Goal: Transaction & Acquisition: Purchase product/service

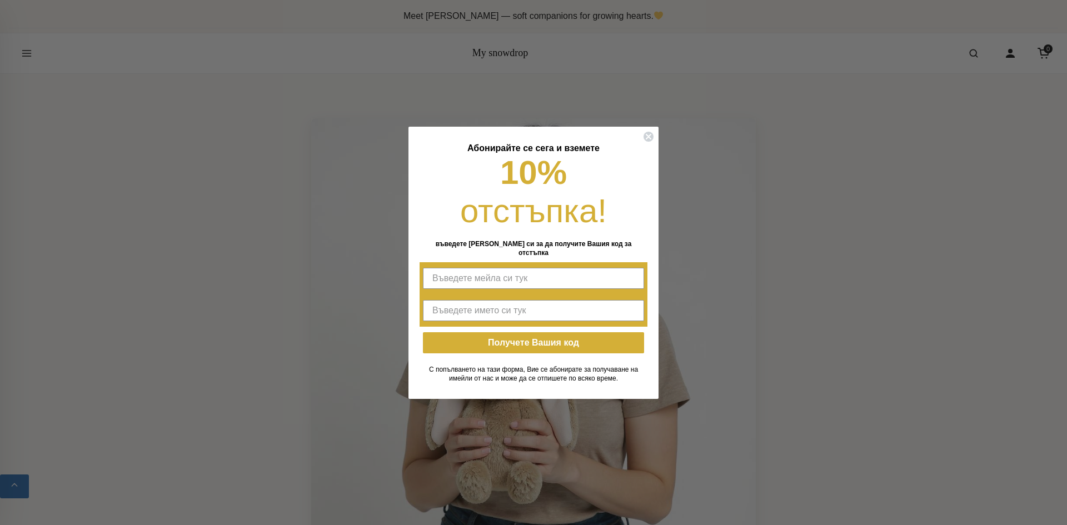
click at [655, 145] on form "Абонирайте се сега и вземете 10% отстъпка! въведете мейла си за да получите Ваш…" at bounding box center [534, 263] width 250 height 272
click at [650, 141] on circle "Close dialog" at bounding box center [649, 136] width 11 height 11
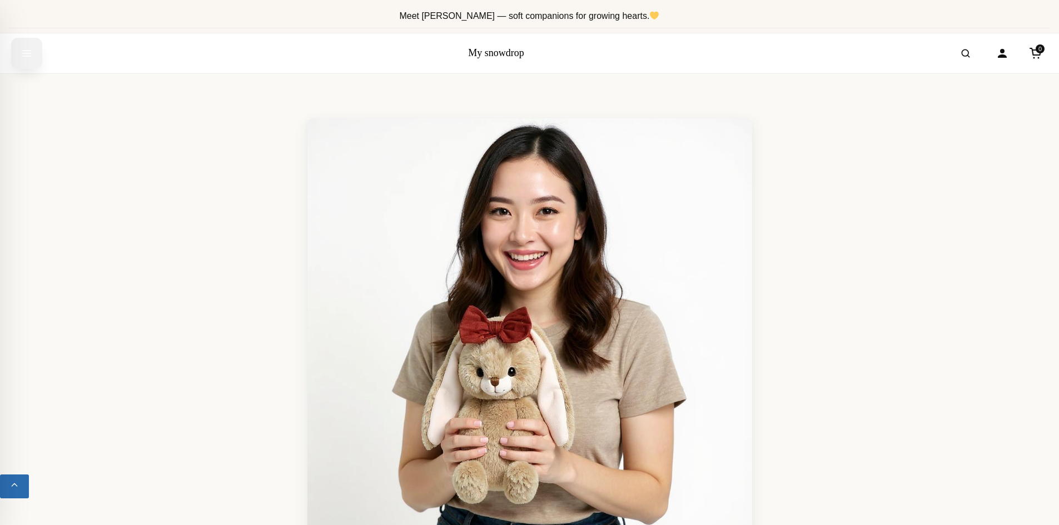
click at [22, 56] on icon "Open menu" at bounding box center [26, 53] width 11 height 20
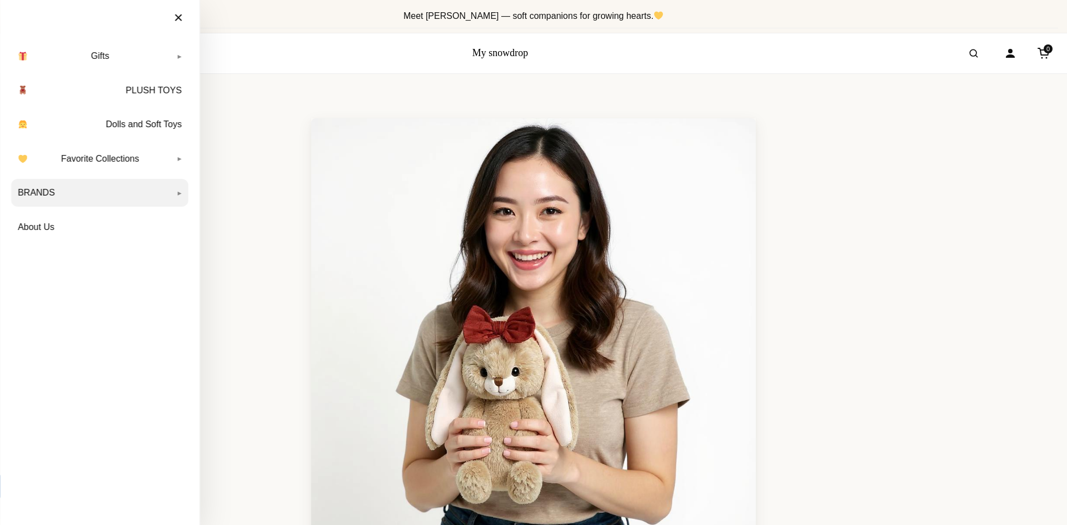
click at [85, 195] on link "BRANDS" at bounding box center [99, 193] width 177 height 28
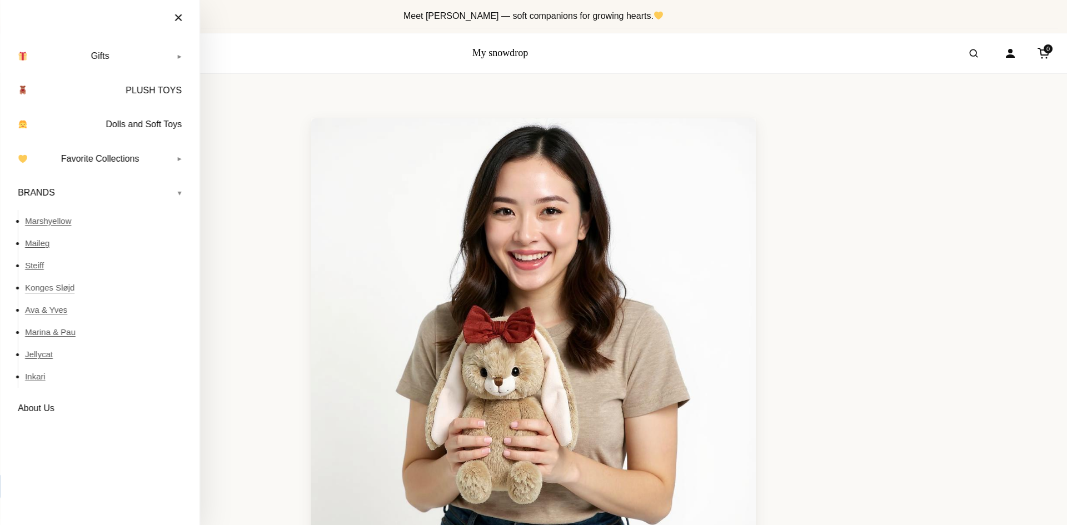
click at [63, 287] on link "Konges Sløjd" at bounding box center [106, 288] width 163 height 22
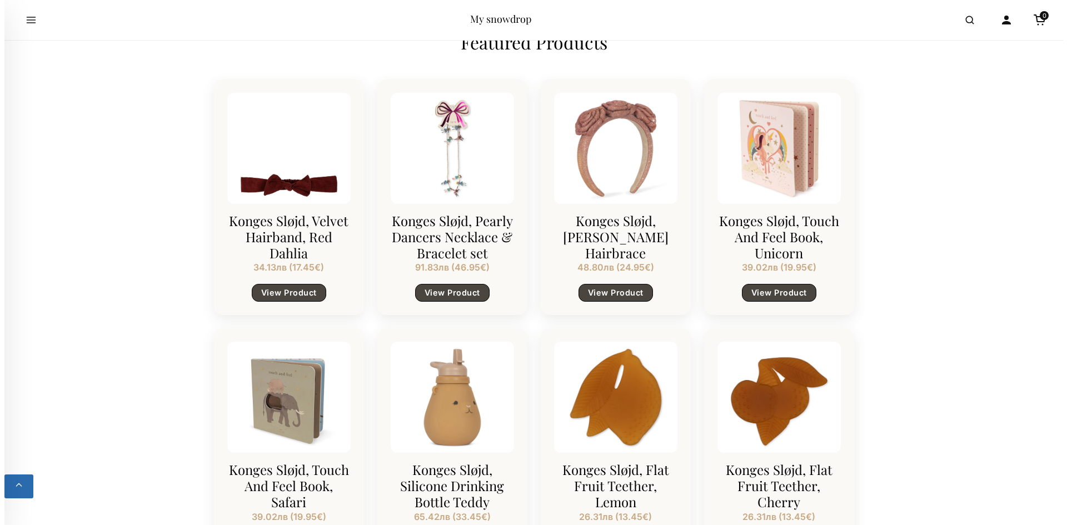
scroll to position [945, 0]
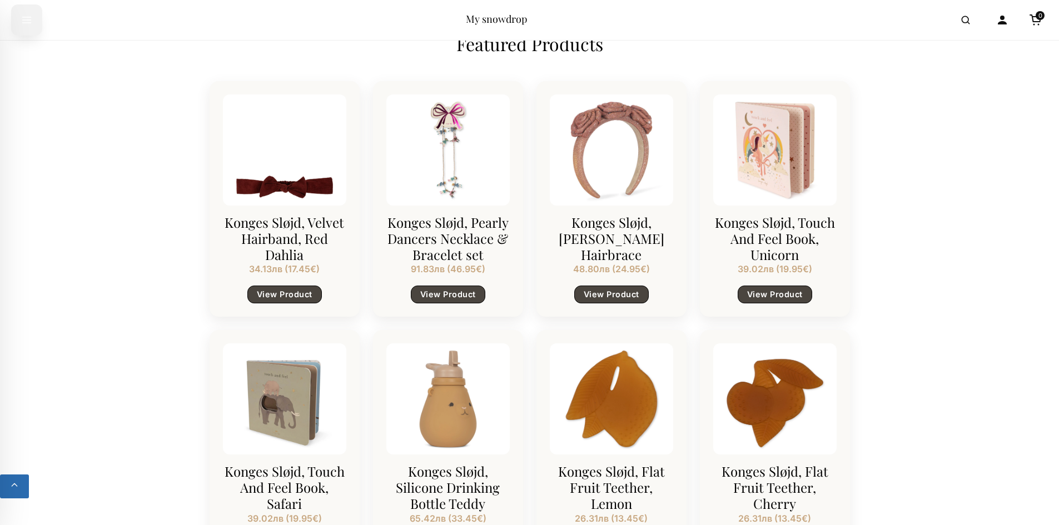
click at [33, 19] on button "Open menu" at bounding box center [26, 19] width 31 height 31
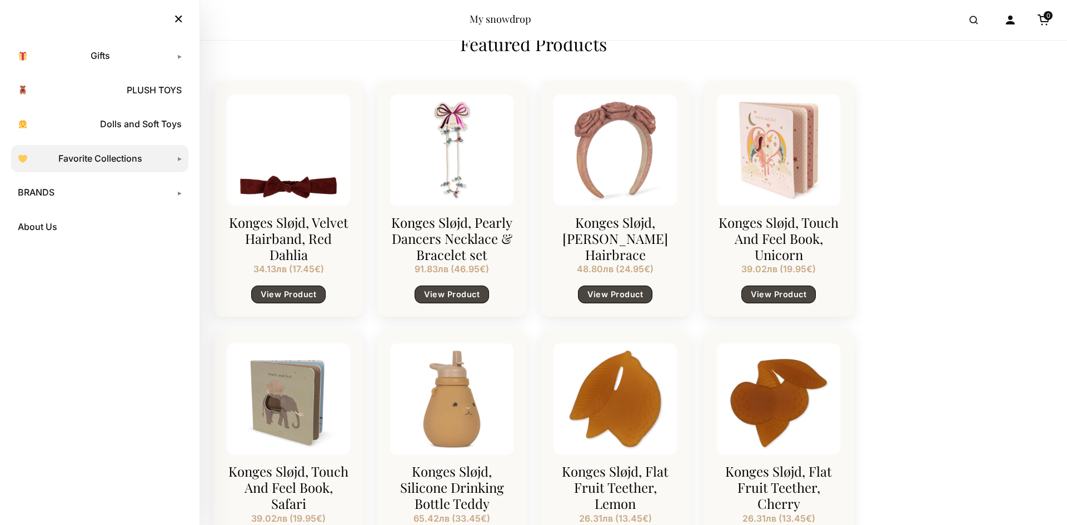
click at [177, 162] on link "Favorite Collections" at bounding box center [99, 159] width 177 height 28
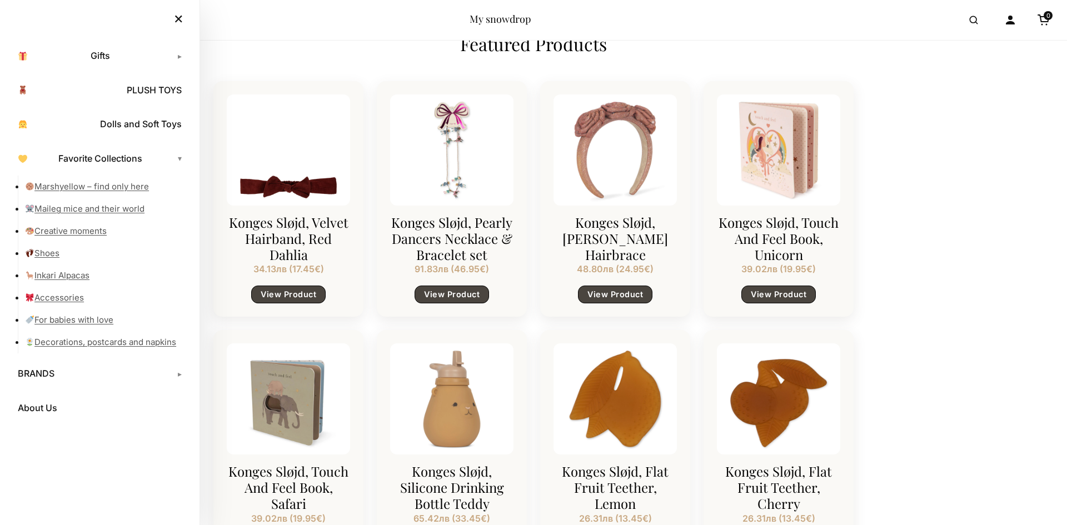
click at [535, 20] on div "My snowdrop 0" at bounding box center [533, 20] width 1067 height 40
click at [494, 20] on link "My snowdrop" at bounding box center [500, 18] width 61 height 13
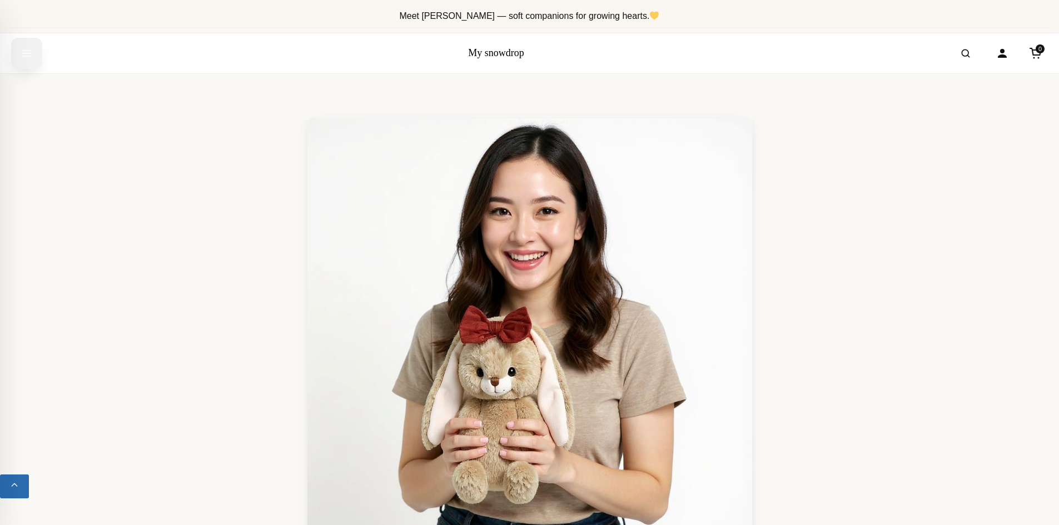
click at [29, 51] on icon "Open menu" at bounding box center [27, 54] width 8 height 6
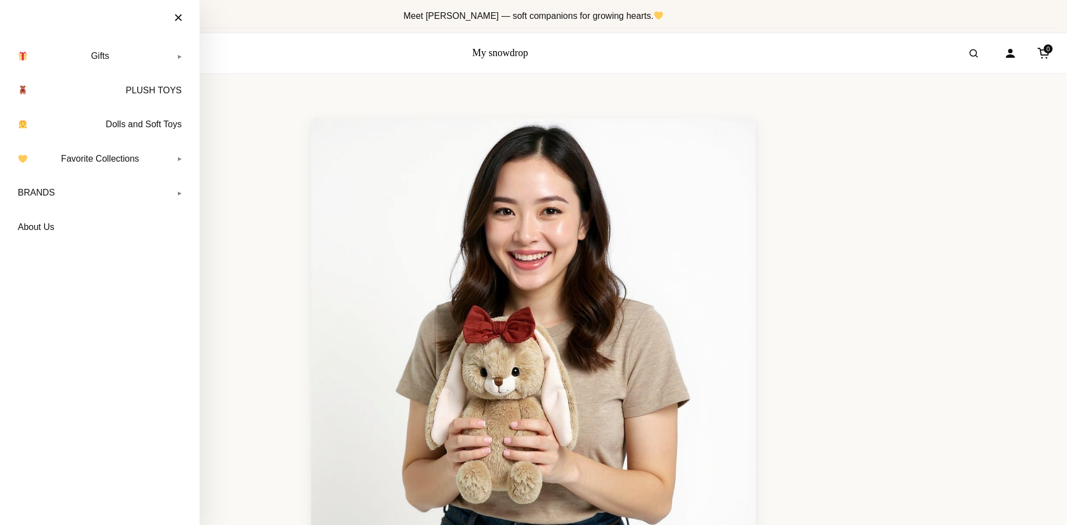
click at [426, 89] on section "Exclusive Retailer: Exclusive Retailer of Marshyellow Timeless Gifts Craft Mome…" at bounding box center [533, 457] width 1067 height 767
click at [502, 143] on img at bounding box center [533, 340] width 445 height 445
click at [518, 48] on link "My snowdrop" at bounding box center [500, 52] width 56 height 11
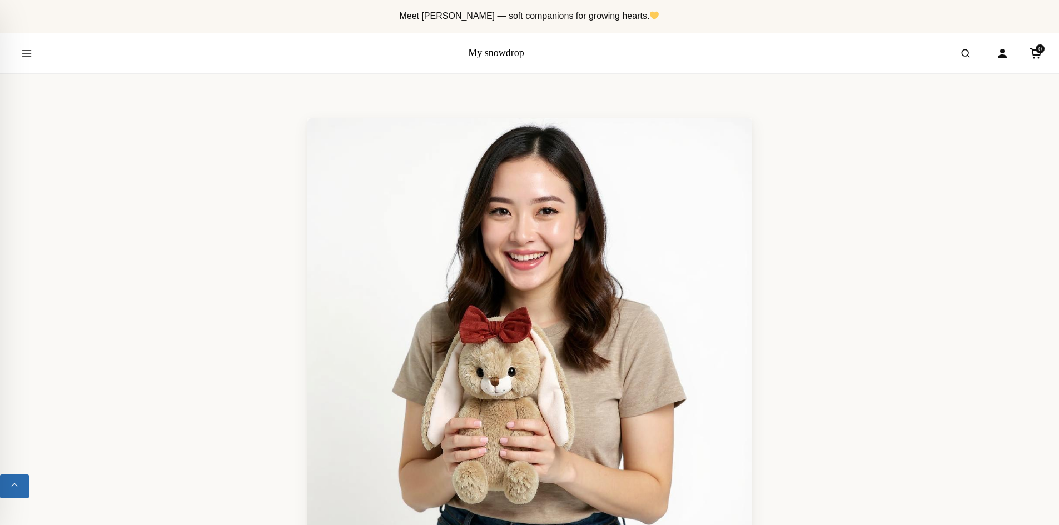
click at [518, 48] on link "My snowdrop" at bounding box center [496, 52] width 56 height 11
click at [9, 49] on div "My snowdrop 0" at bounding box center [529, 53] width 1059 height 40
click at [957, 56] on button "Open search" at bounding box center [965, 53] width 31 height 31
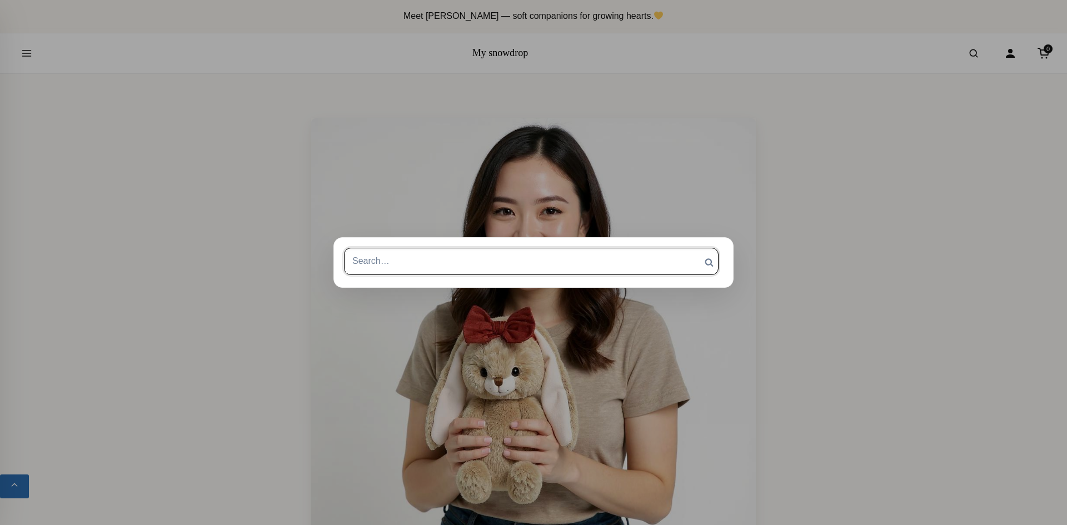
click at [445, 259] on input "Search for:" at bounding box center [531, 261] width 375 height 27
type input "ботуши"
click at [695, 248] on input "Search" at bounding box center [709, 262] width 28 height 29
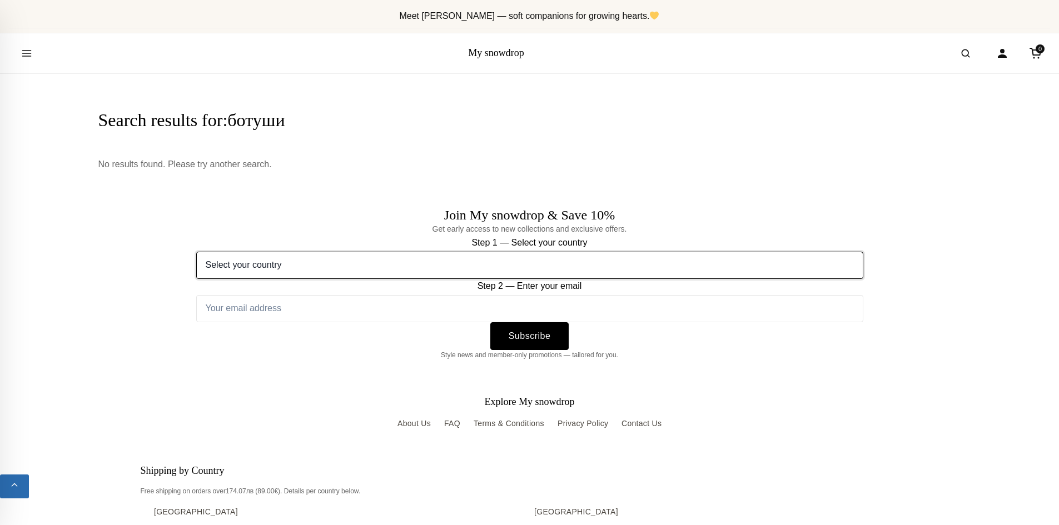
drag, startPoint x: 437, startPoint y: 261, endPoint x: 419, endPoint y: 265, distance: 18.1
click at [436, 262] on select "Select your country [GEOGRAPHIC_DATA] [GEOGRAPHIC_DATA] [GEOGRAPHIC_DATA] [GEOG…" at bounding box center [529, 265] width 667 height 27
select select "[GEOGRAPHIC_DATA]"
click at [196, 252] on select "Select your country [GEOGRAPHIC_DATA] [GEOGRAPHIC_DATA] [GEOGRAPHIC_DATA] [GEOG…" at bounding box center [529, 265] width 667 height 27
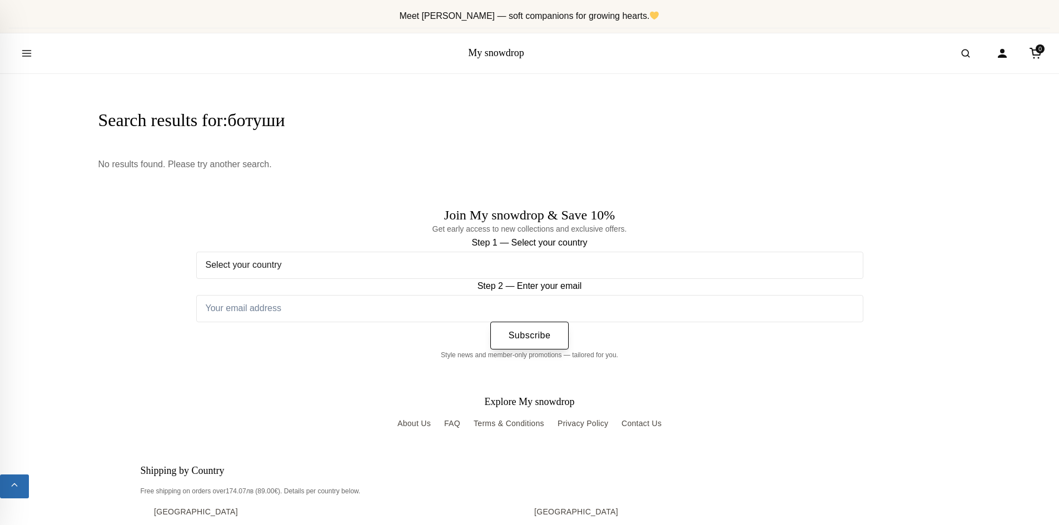
click at [525, 334] on button "Subscribe" at bounding box center [529, 336] width 79 height 28
click at [595, 312] on input "Step 2 — Enter your email" at bounding box center [529, 308] width 667 height 27
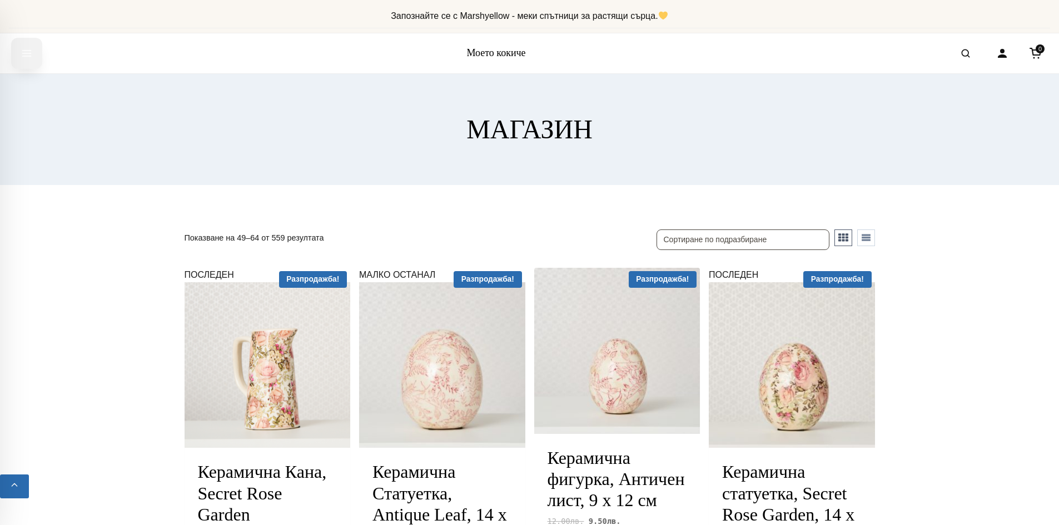
click at [29, 57] on icon "Отвори менюто" at bounding box center [26, 53] width 11 height 20
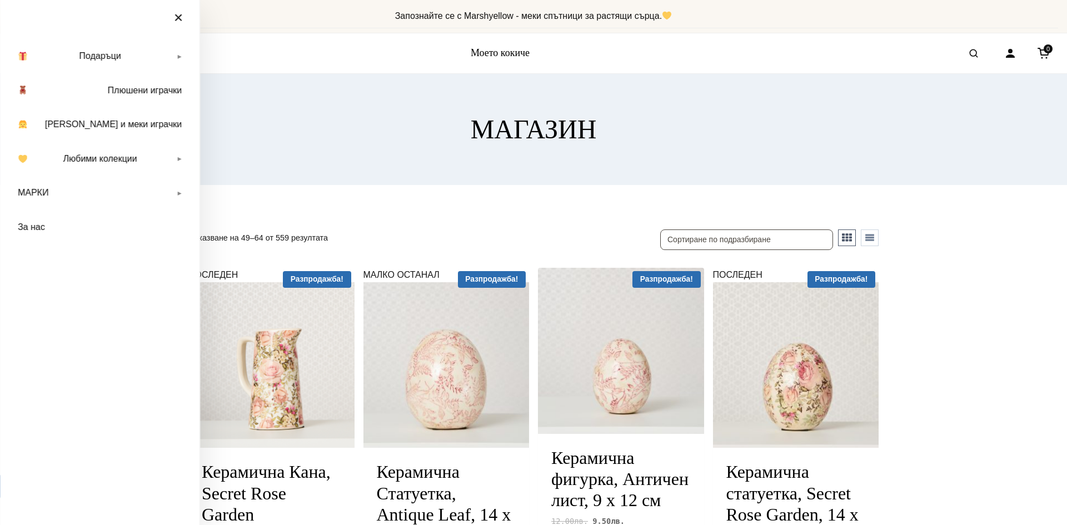
click at [519, 61] on div "Моето кокиче 0" at bounding box center [533, 53] width 1067 height 40
click at [176, 16] on font "×" at bounding box center [178, 17] width 9 height 17
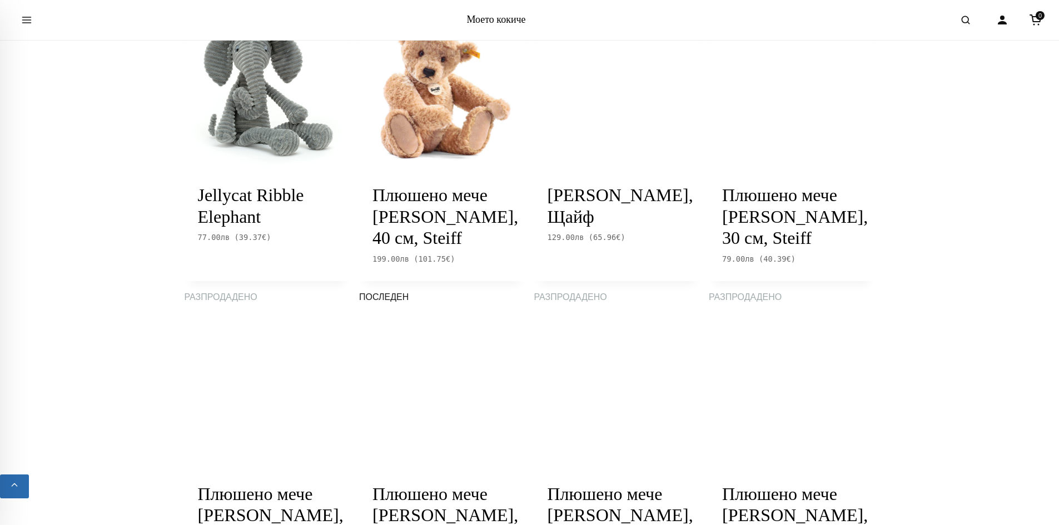
scroll to position [1167, 0]
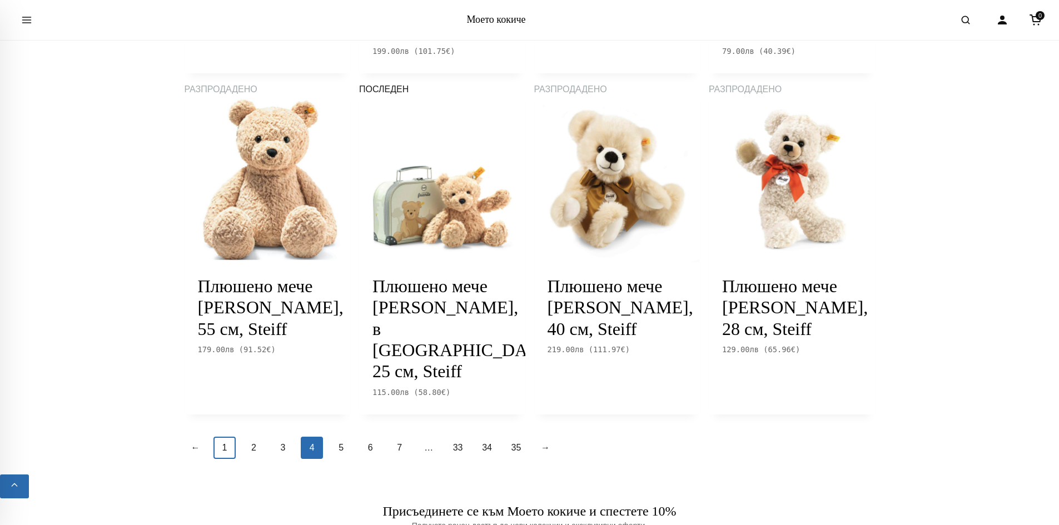
click at [232, 437] on link "1" at bounding box center [224, 448] width 22 height 22
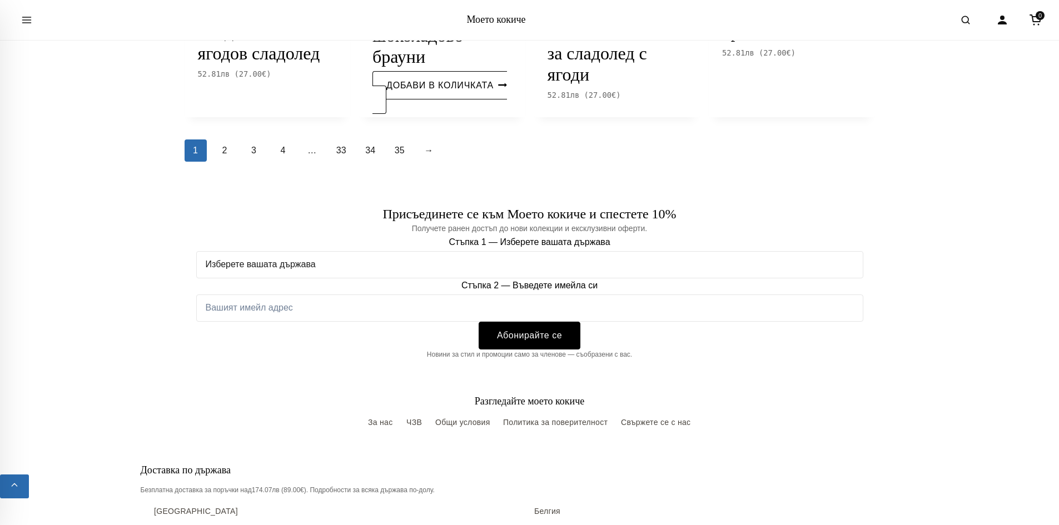
scroll to position [1278, 0]
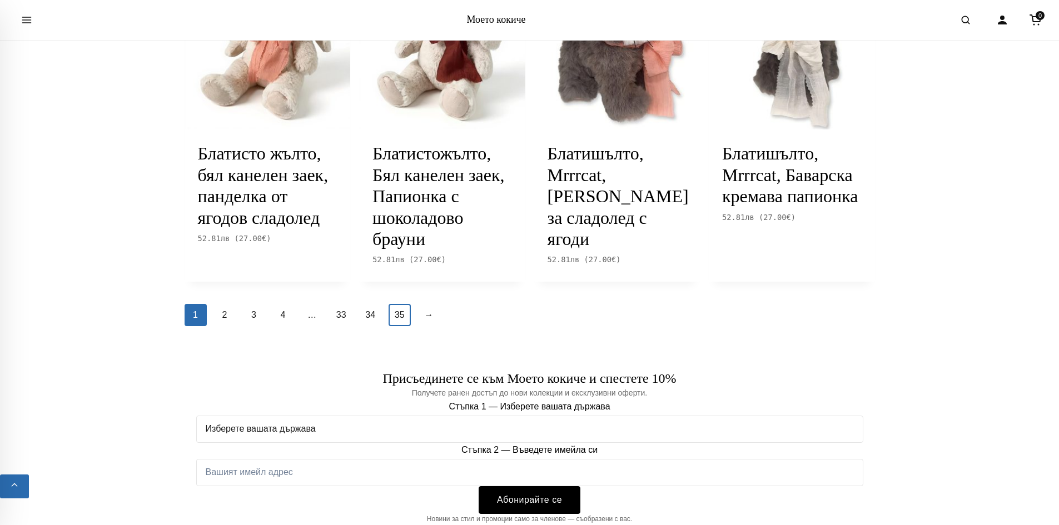
click at [409, 326] on link "35" at bounding box center [400, 315] width 22 height 22
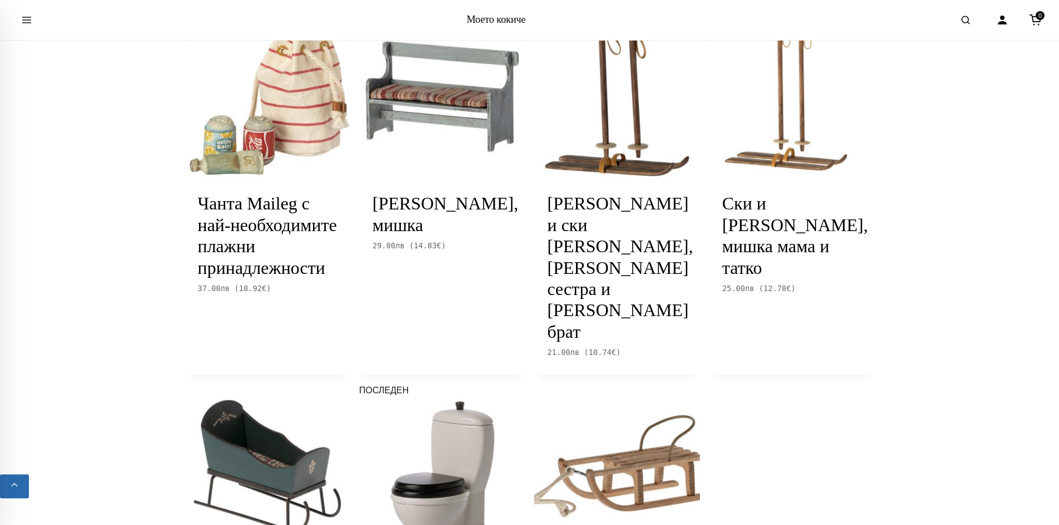
scroll to position [1223, 0]
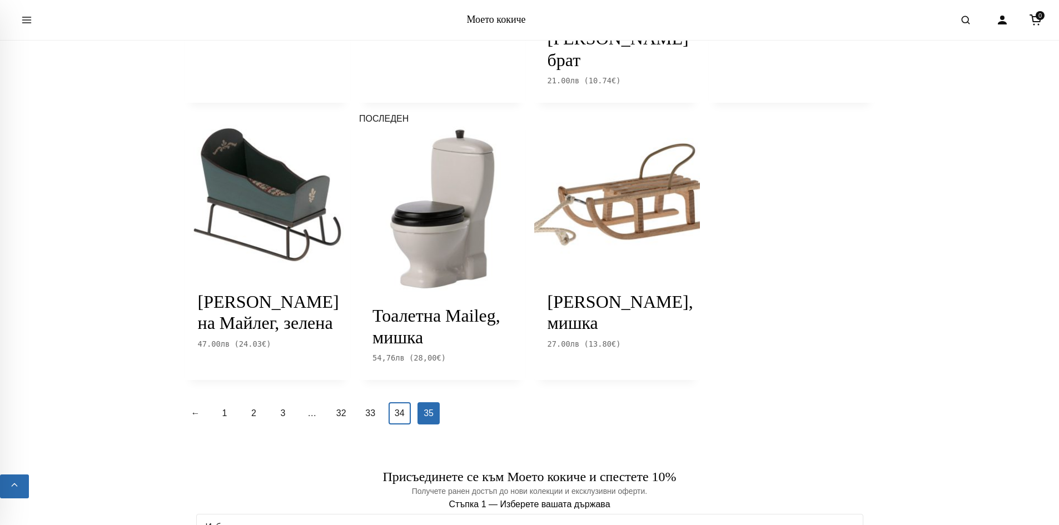
click at [405, 402] on link "34" at bounding box center [400, 413] width 22 height 22
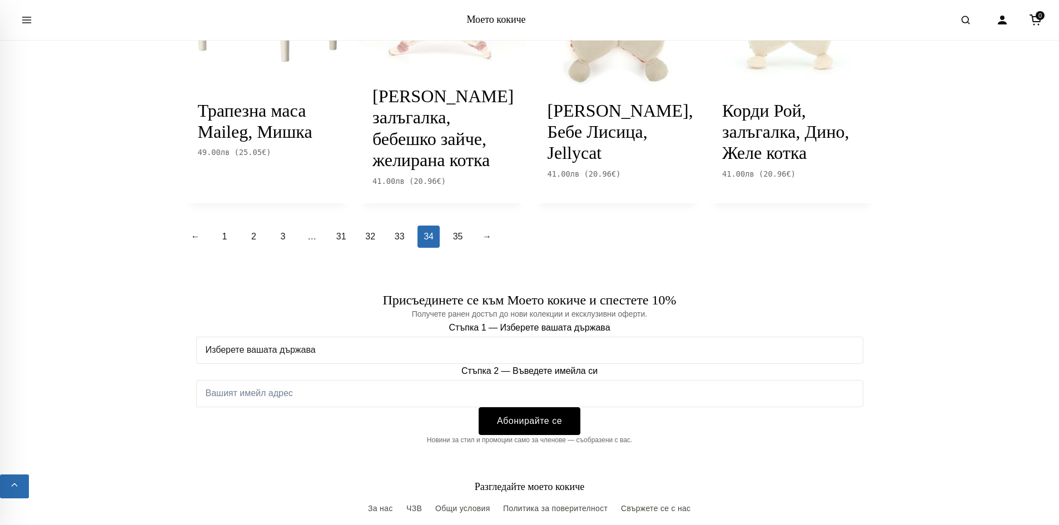
scroll to position [1334, 0]
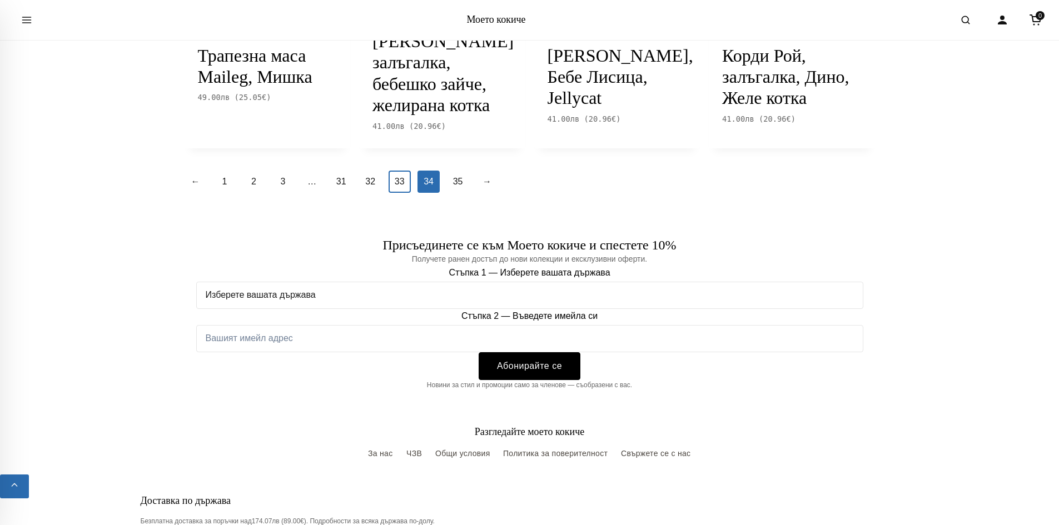
click at [404, 193] on link "33" at bounding box center [400, 182] width 22 height 22
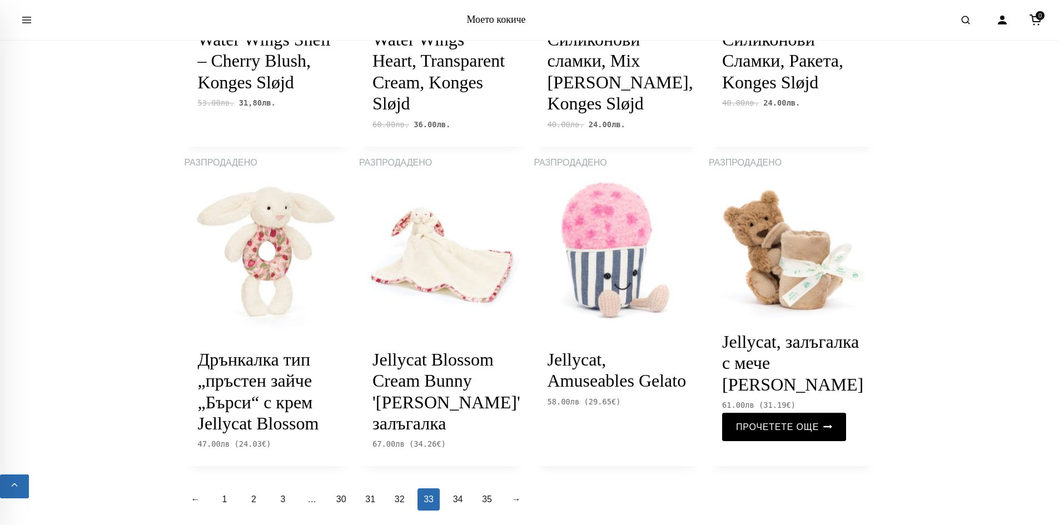
scroll to position [1390, 0]
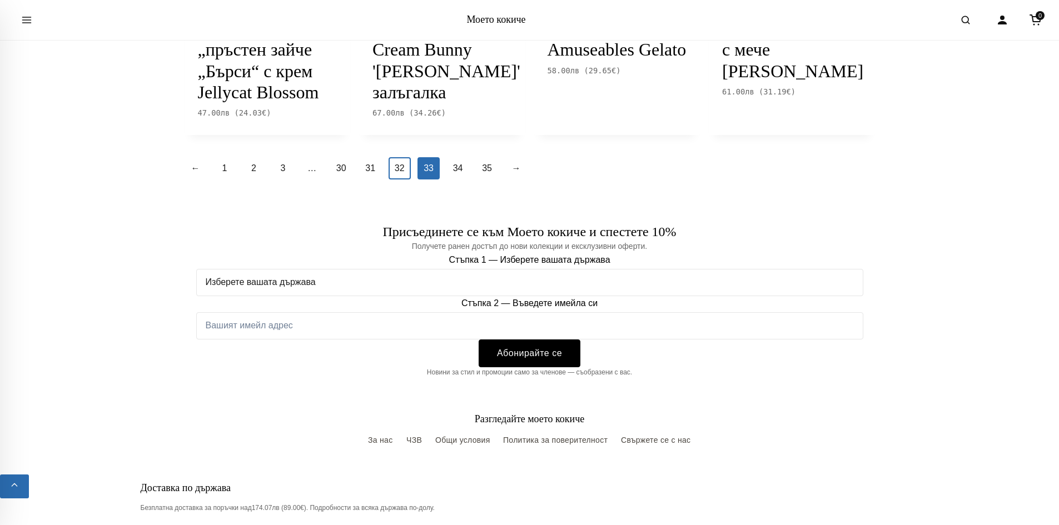
click at [398, 173] on font "32" at bounding box center [400, 167] width 10 height 9
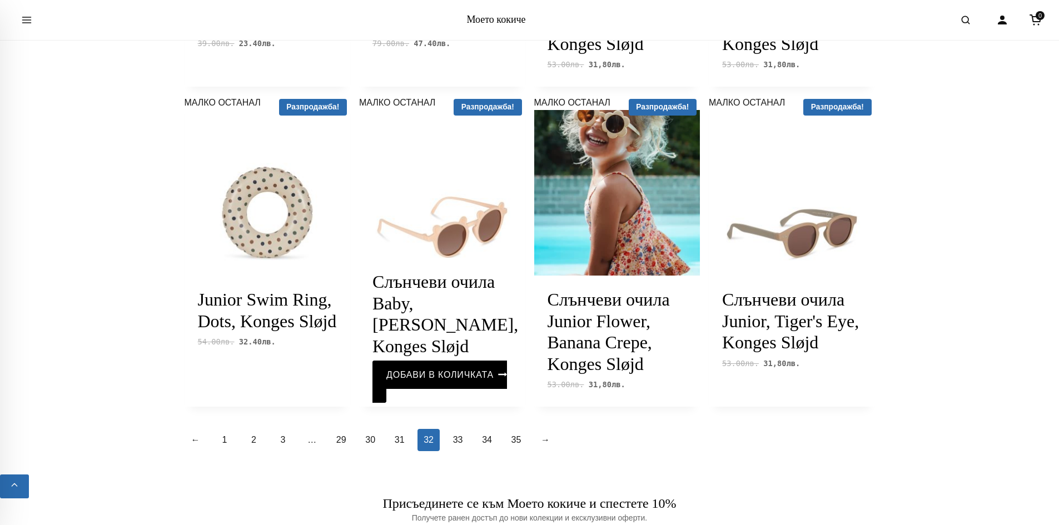
scroll to position [1278, 0]
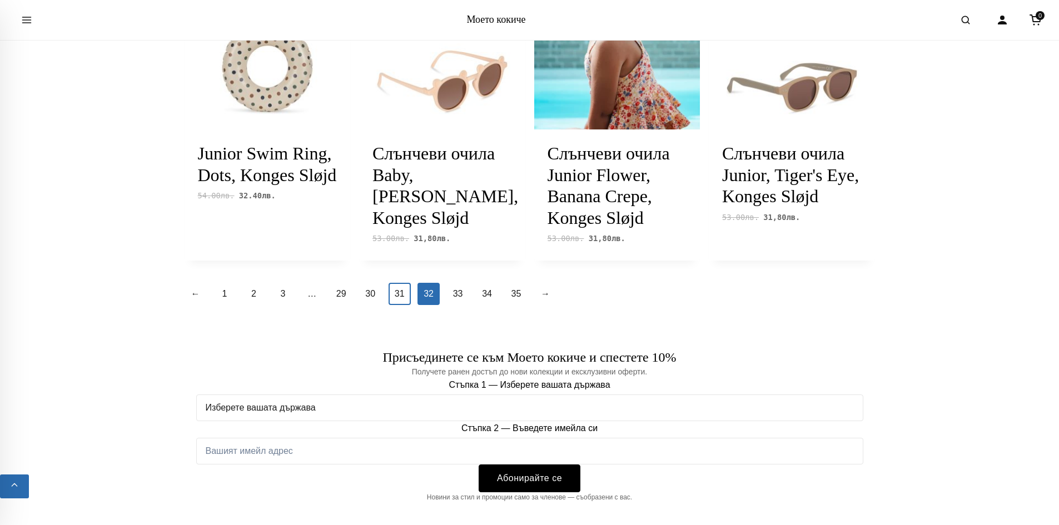
click at [396, 298] on font "31" at bounding box center [400, 293] width 10 height 9
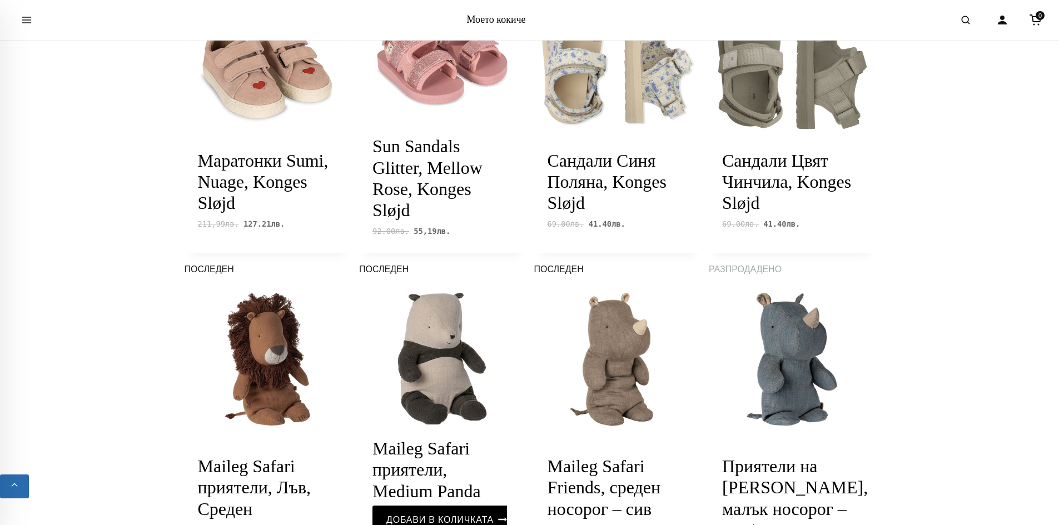
scroll to position [1112, 0]
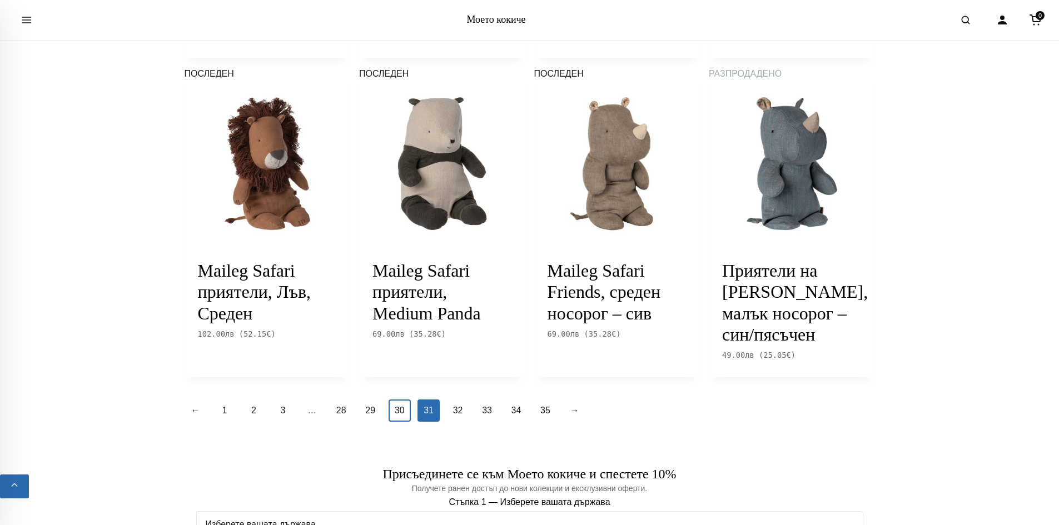
click at [402, 422] on link "30" at bounding box center [400, 411] width 22 height 22
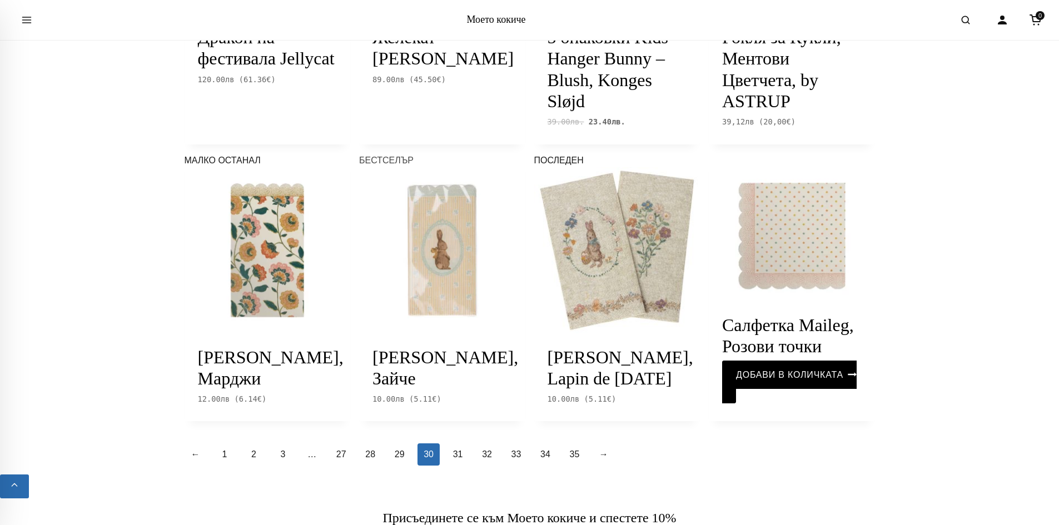
scroll to position [1223, 0]
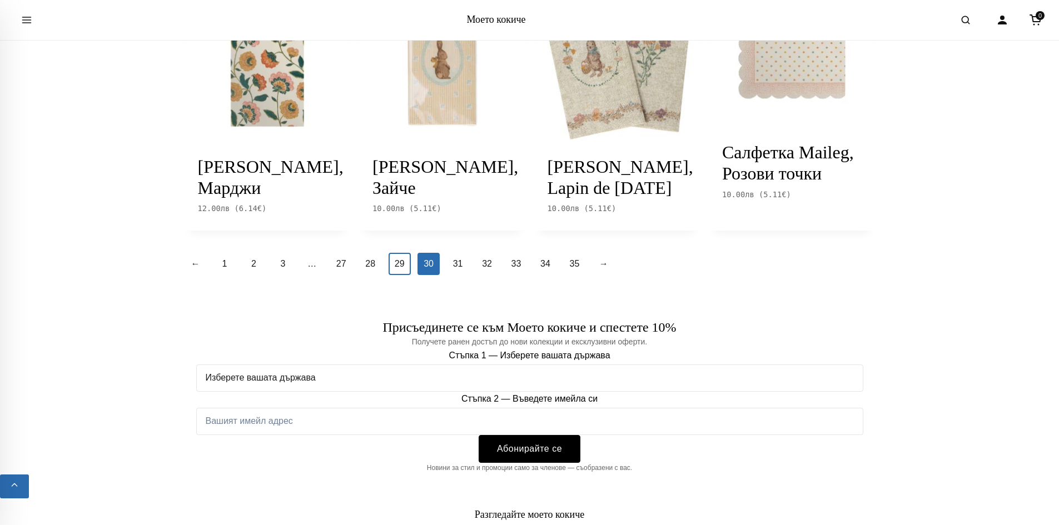
click at [405, 275] on link "29" at bounding box center [400, 264] width 22 height 22
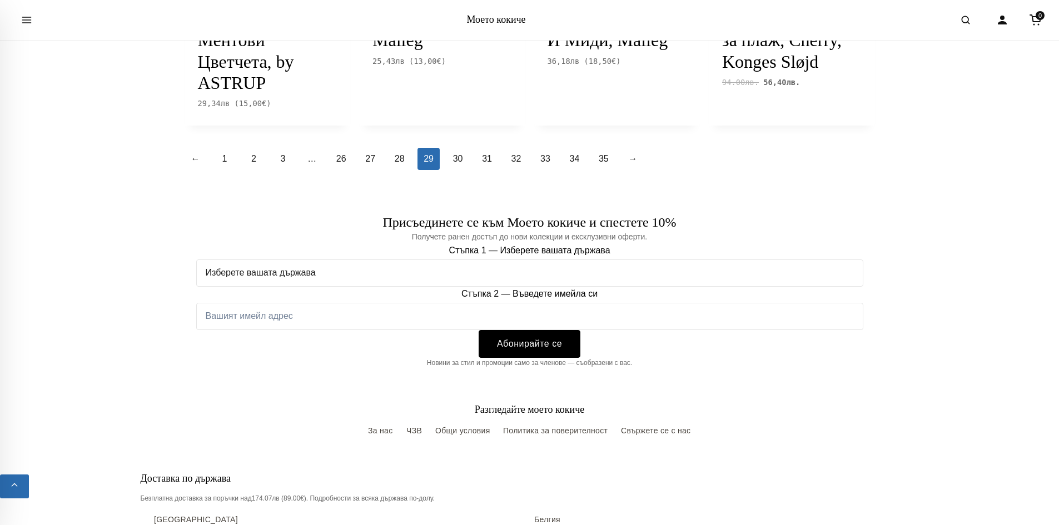
scroll to position [1445, 0]
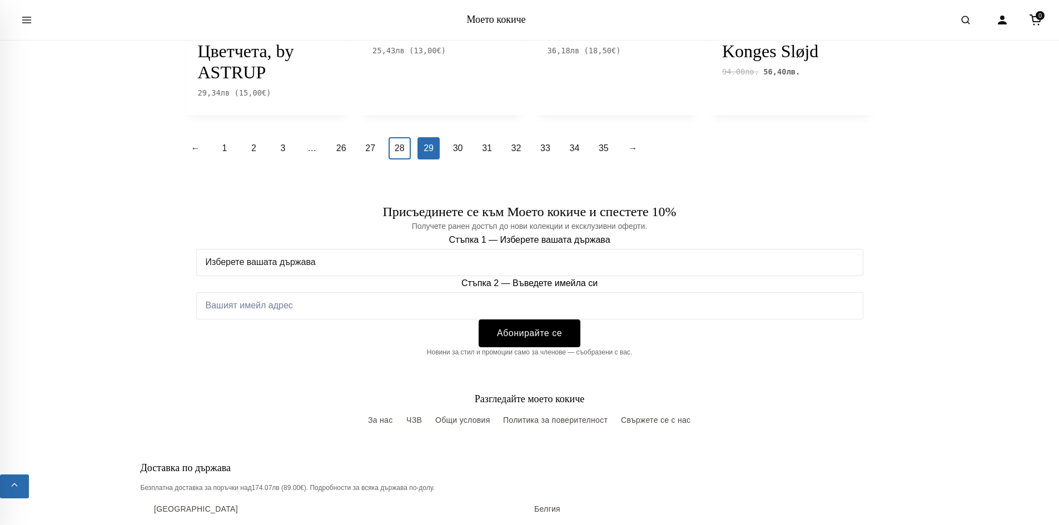
click at [397, 151] on font "28" at bounding box center [400, 147] width 10 height 9
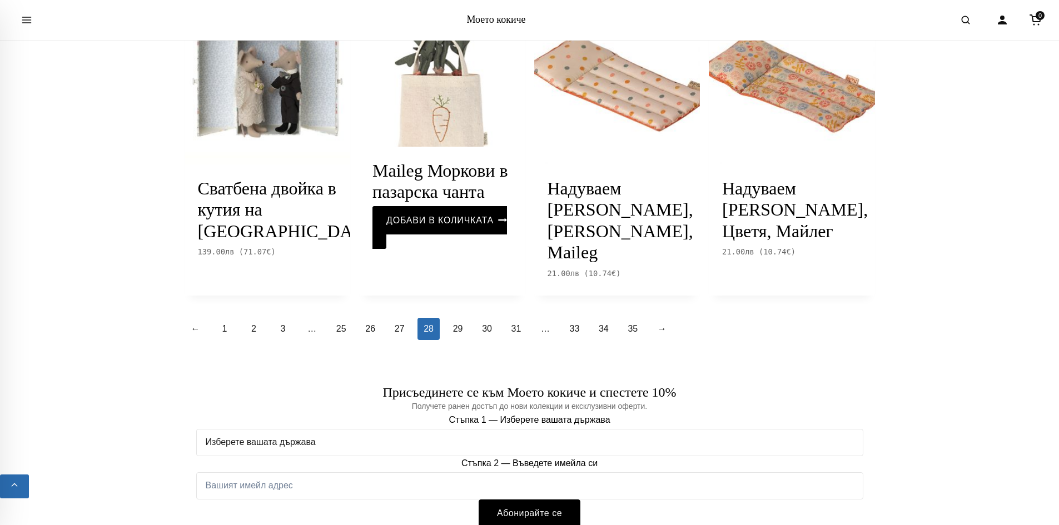
scroll to position [1223, 0]
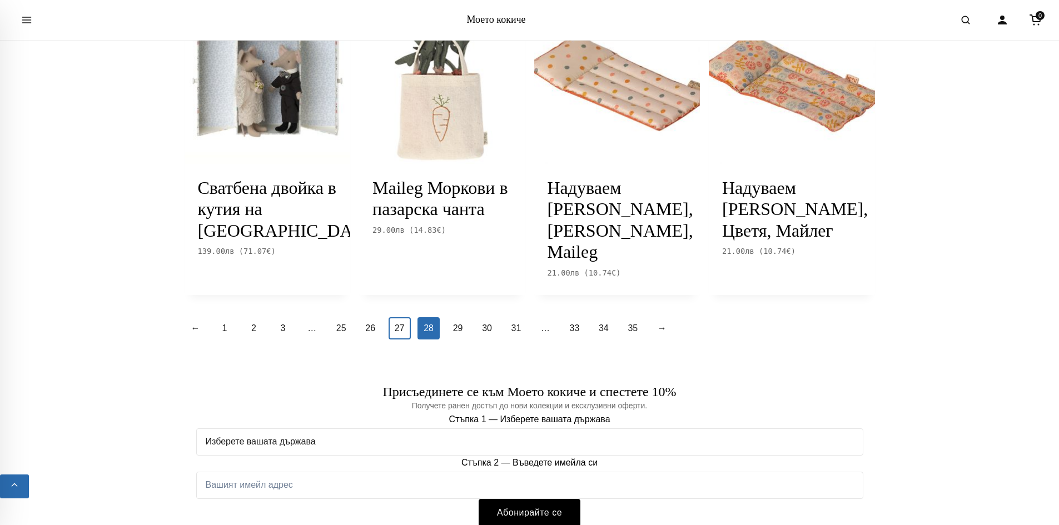
click at [400, 324] on font "27" at bounding box center [400, 328] width 10 height 9
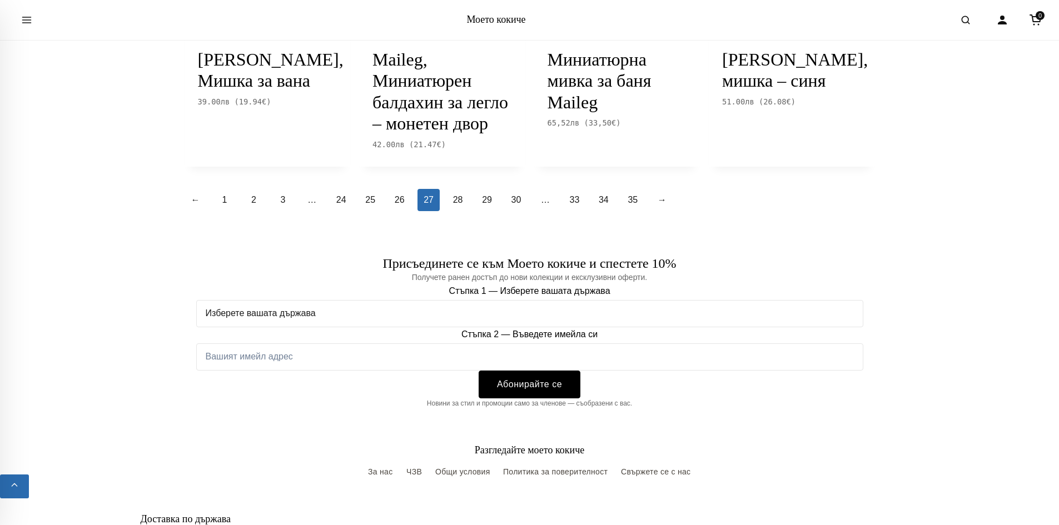
scroll to position [1390, 0]
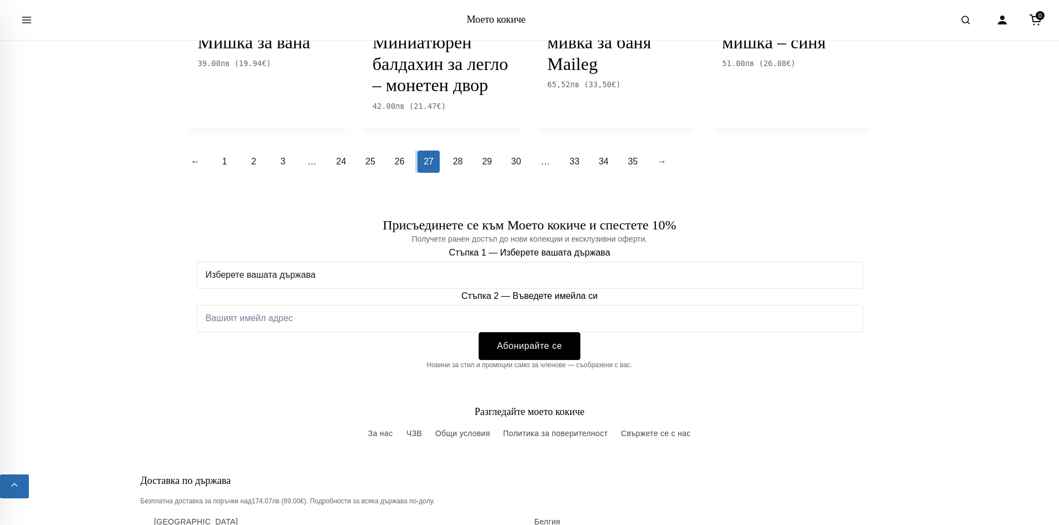
click at [416, 173] on ul "← 1 2 3 … 24 25 26 27 28 29 30 … 33 34 35 →" at bounding box center [530, 162] width 690 height 22
click at [404, 173] on link "26" at bounding box center [400, 162] width 22 height 22
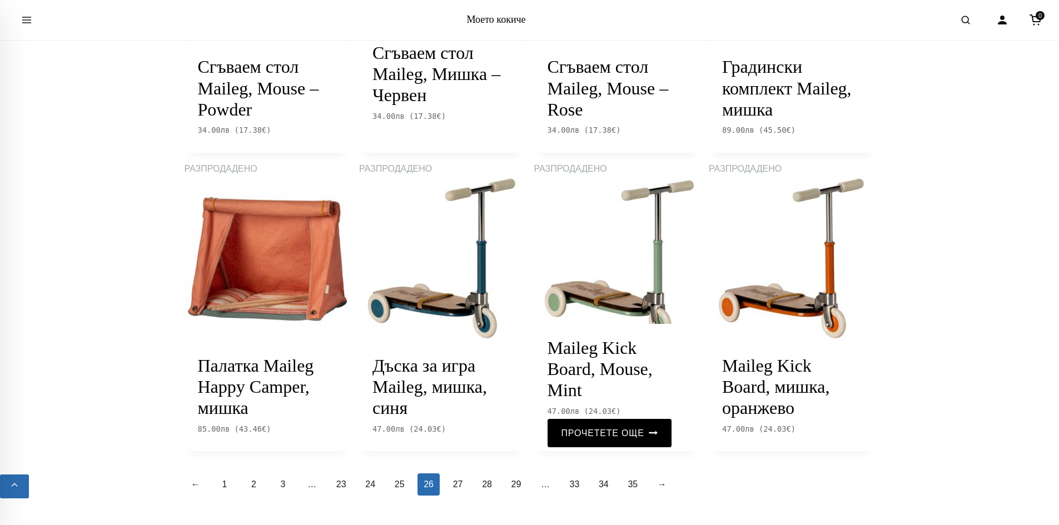
scroll to position [1056, 0]
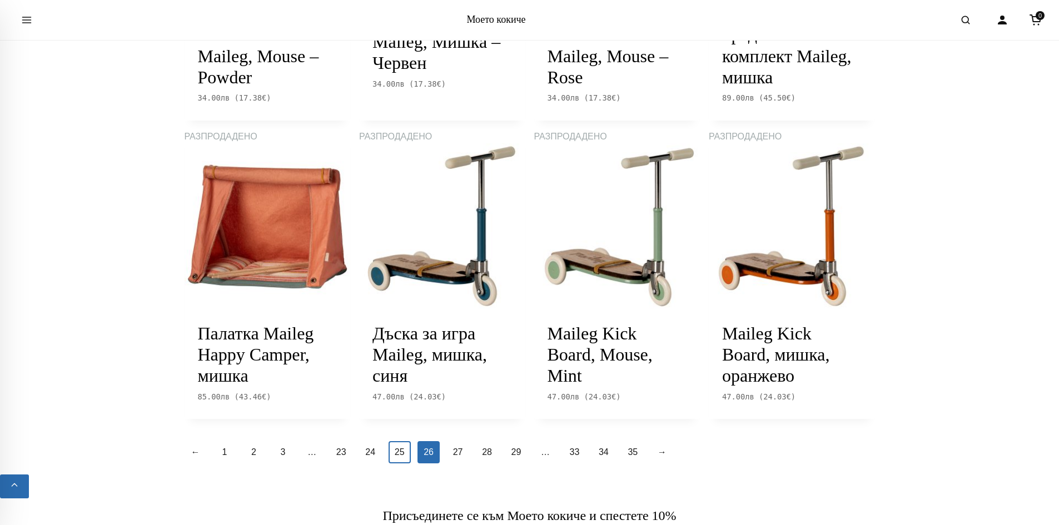
click at [401, 441] on link "25" at bounding box center [400, 452] width 22 height 22
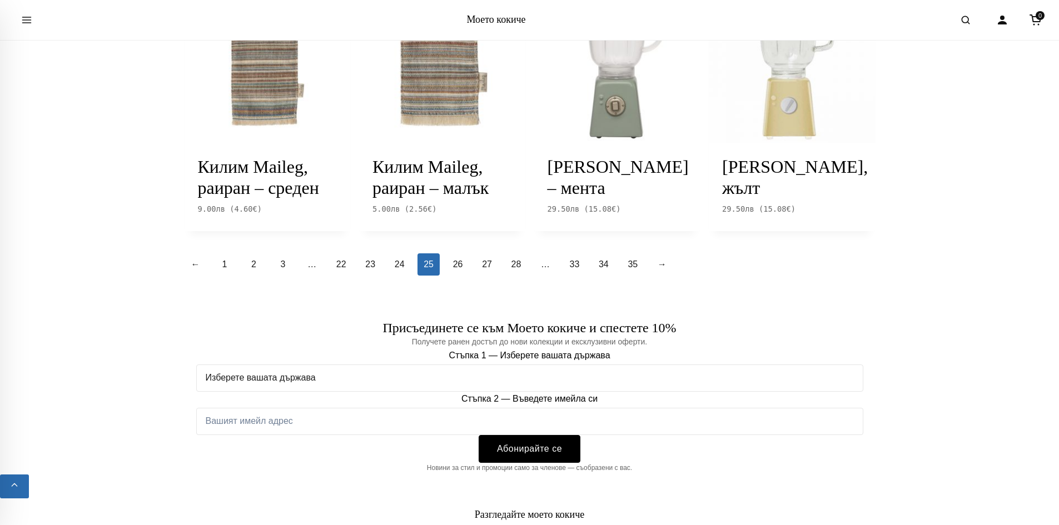
scroll to position [1223, 0]
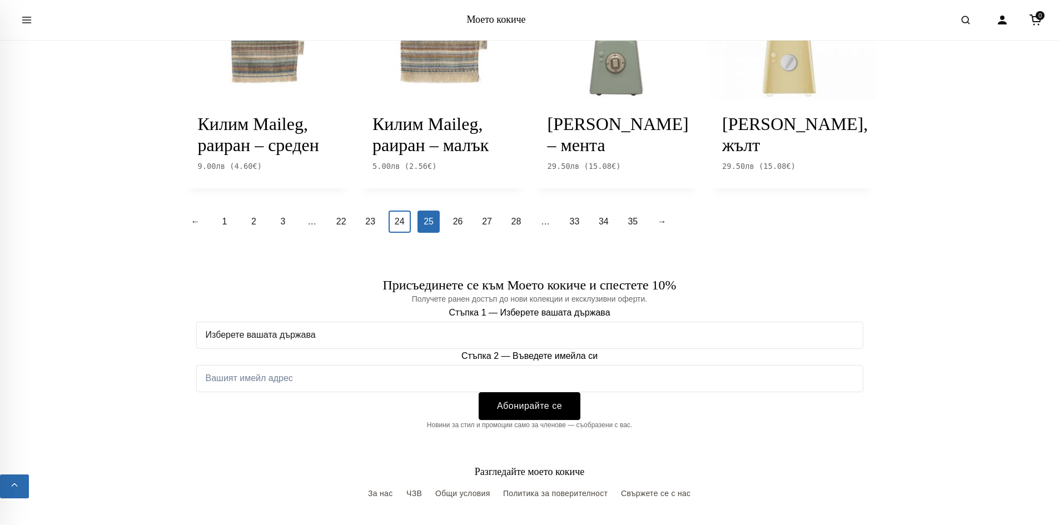
click at [405, 233] on link "24" at bounding box center [400, 222] width 22 height 22
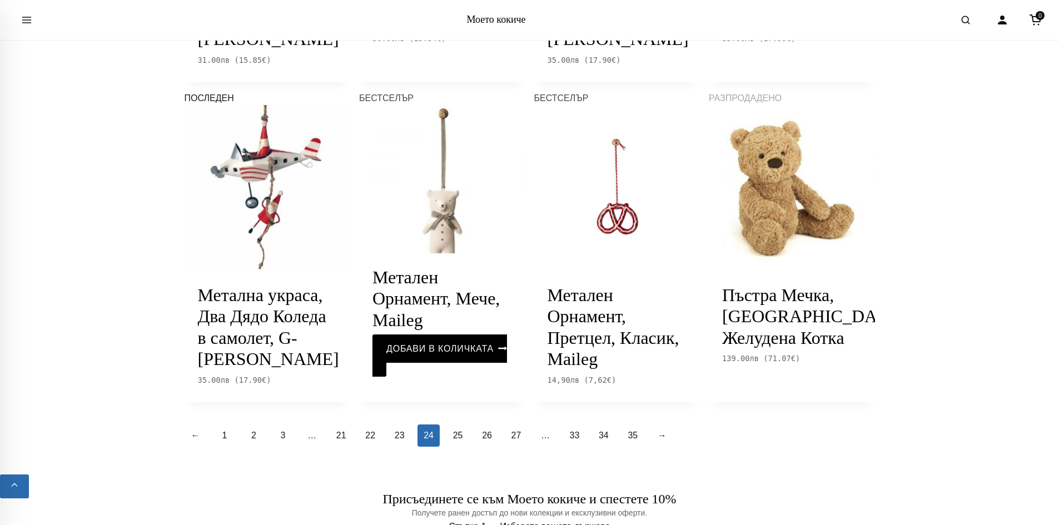
scroll to position [1223, 0]
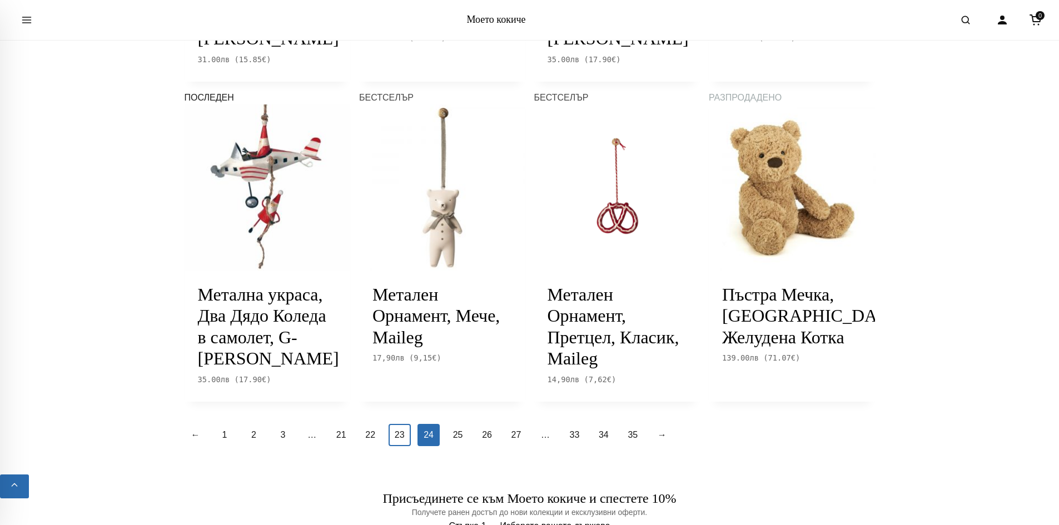
click at [399, 430] on font "23" at bounding box center [400, 434] width 10 height 9
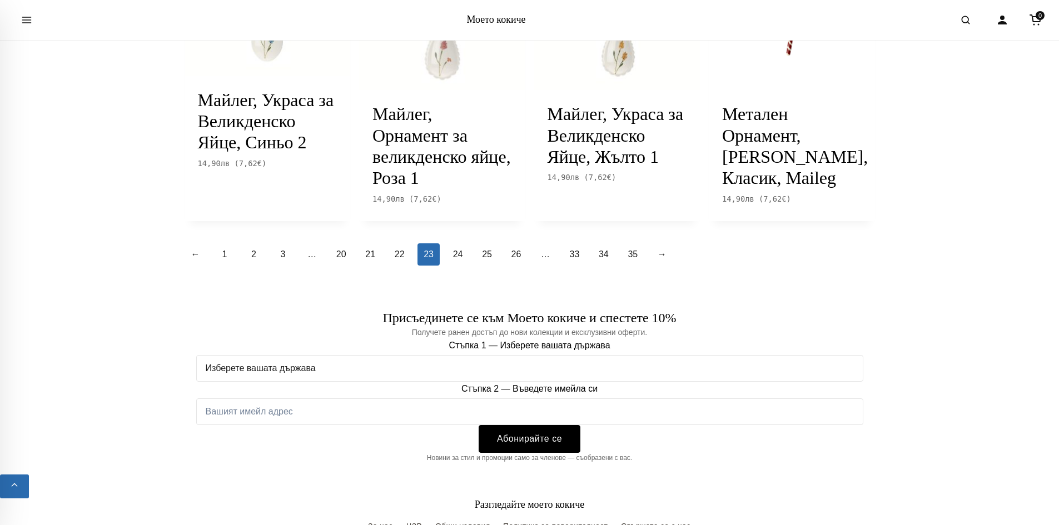
scroll to position [1278, 0]
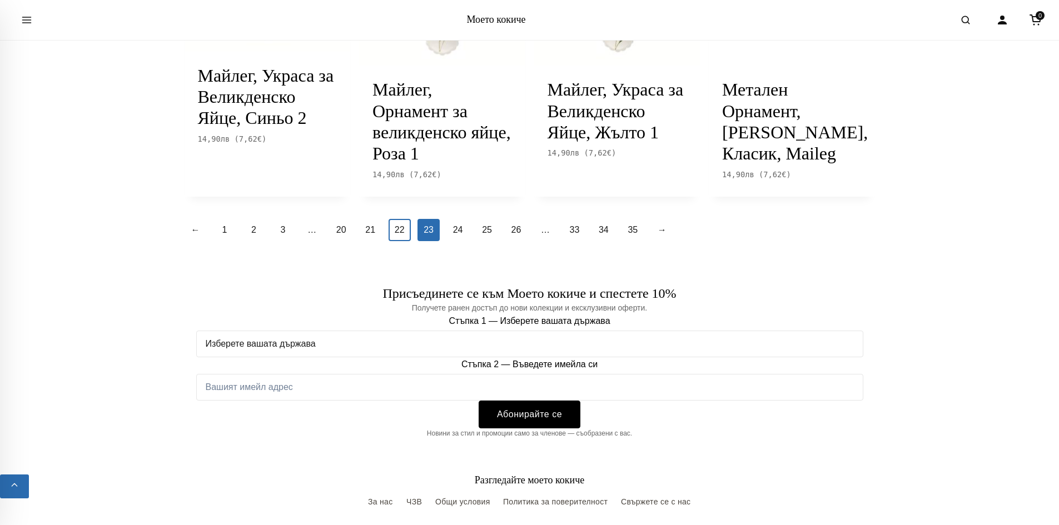
click at [405, 241] on link "22" at bounding box center [400, 230] width 22 height 22
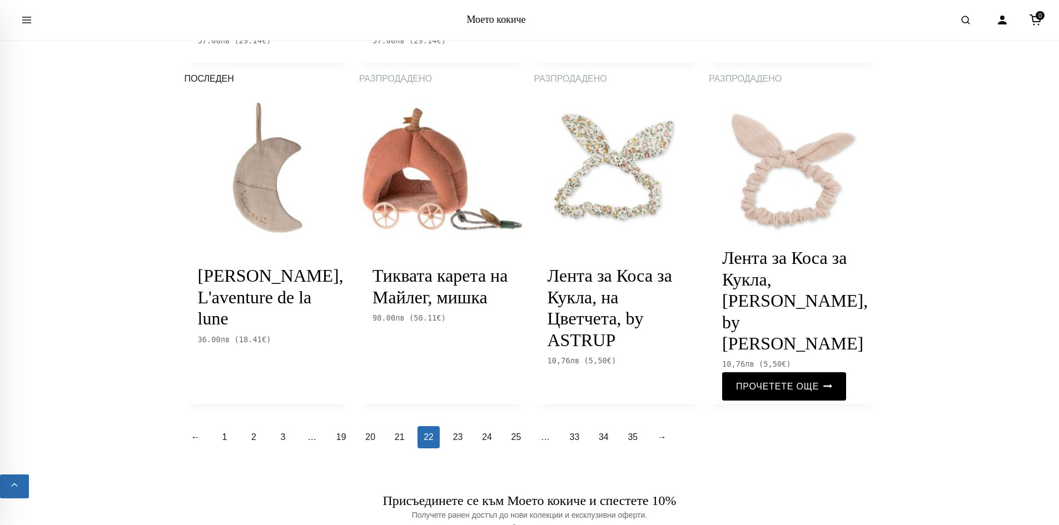
scroll to position [1167, 0]
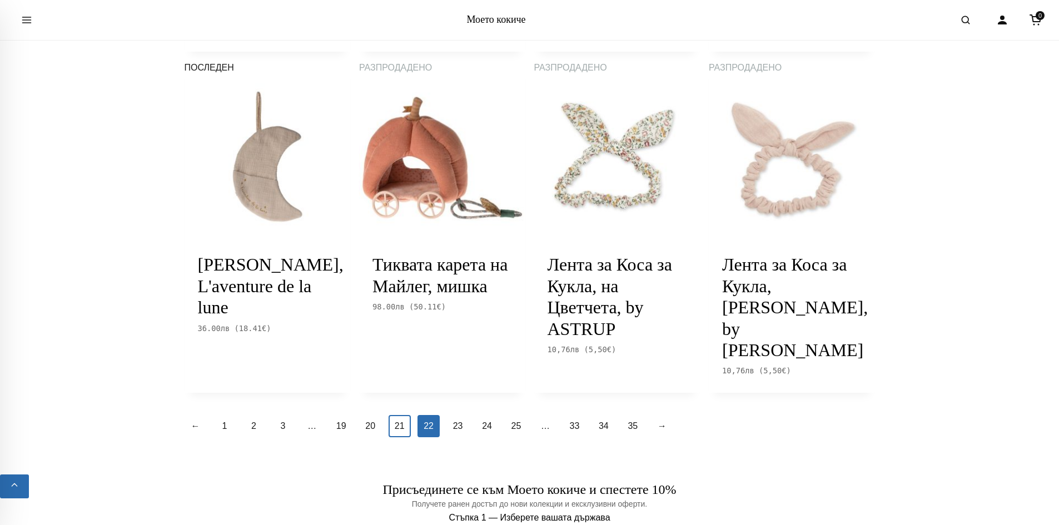
click at [399, 421] on font "21" at bounding box center [400, 425] width 10 height 9
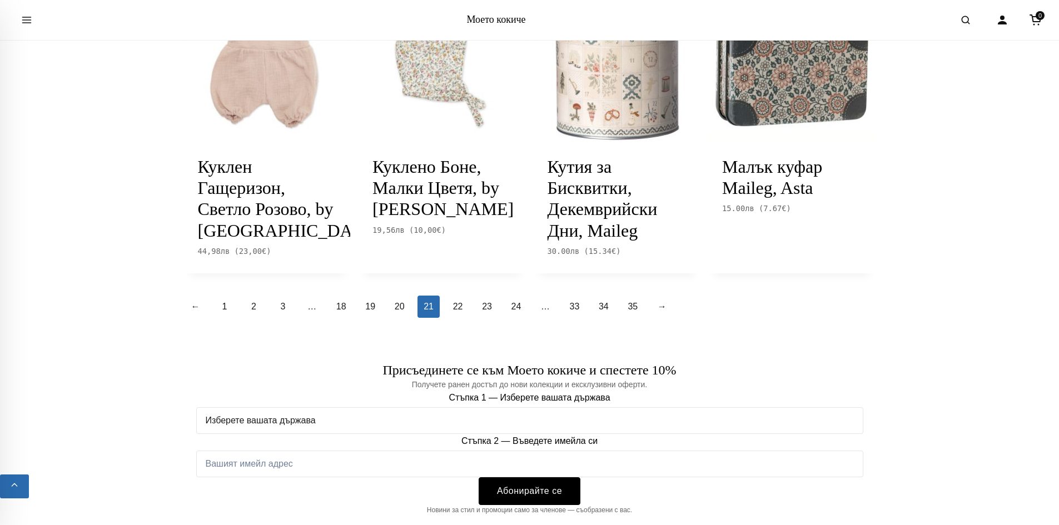
scroll to position [1390, 0]
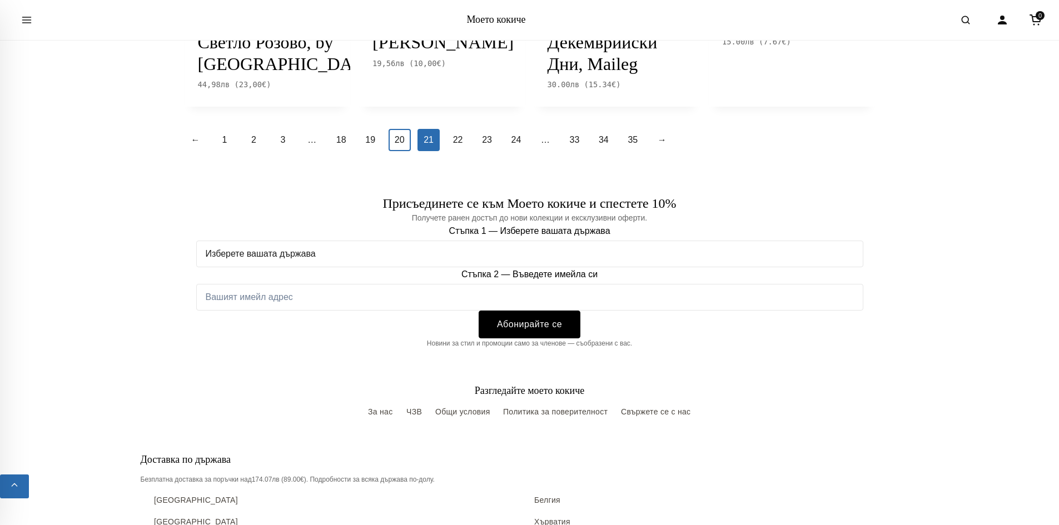
click at [402, 151] on link "20" at bounding box center [400, 140] width 22 height 22
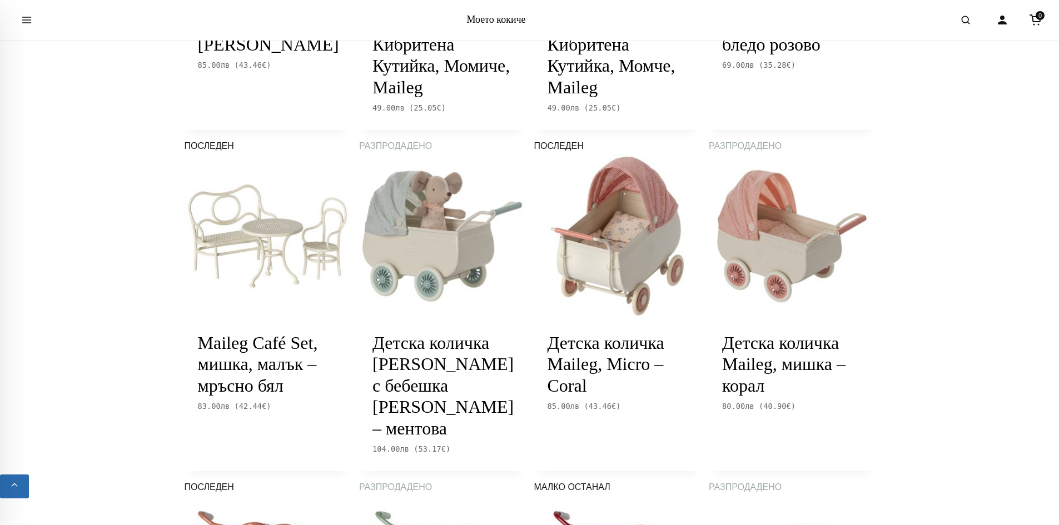
scroll to position [1112, 0]
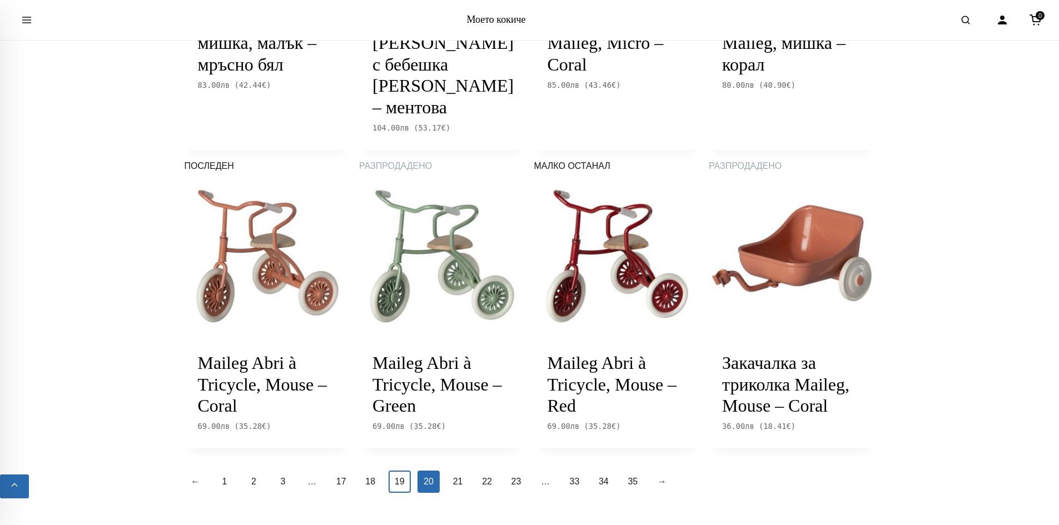
click at [401, 483] on font "19" at bounding box center [400, 481] width 10 height 9
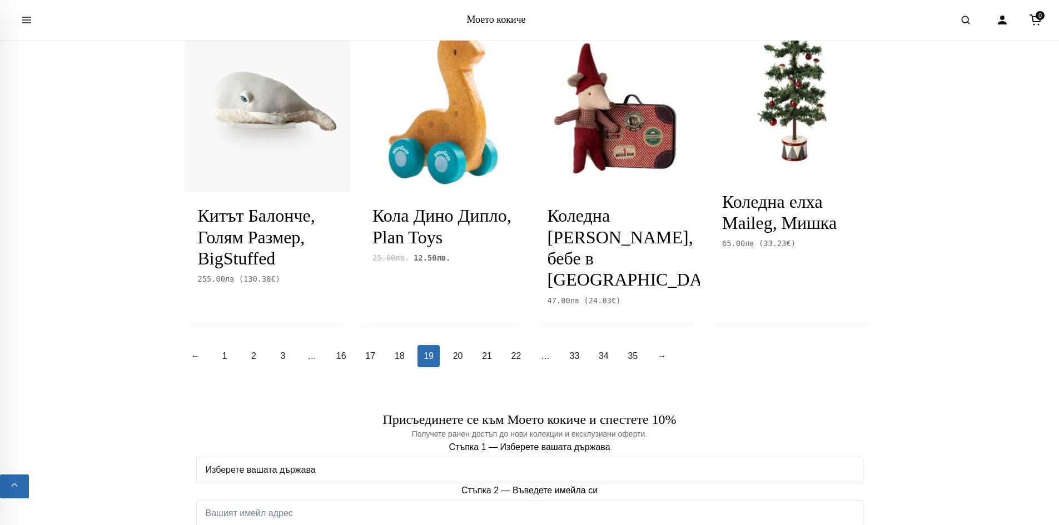
scroll to position [1334, 0]
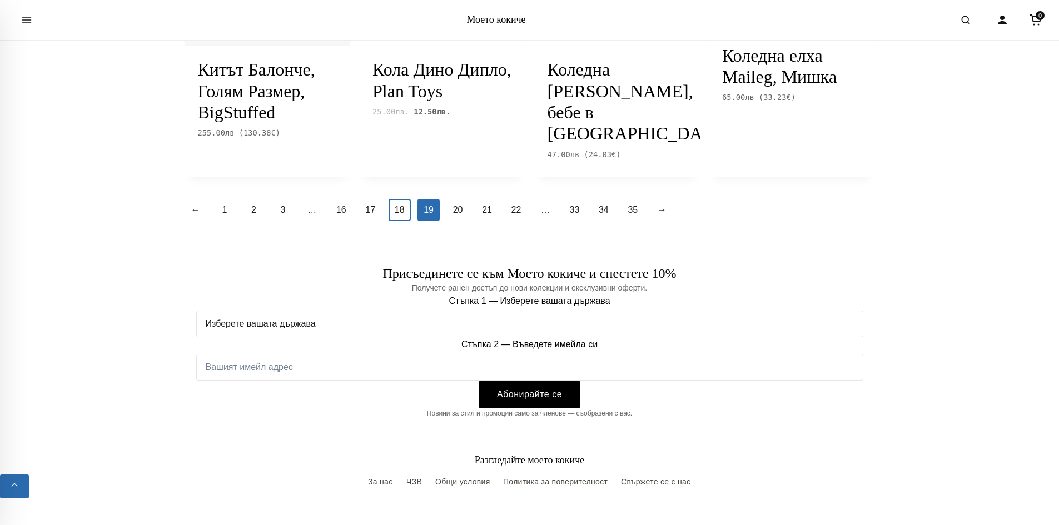
click at [397, 221] on link "18" at bounding box center [400, 210] width 22 height 22
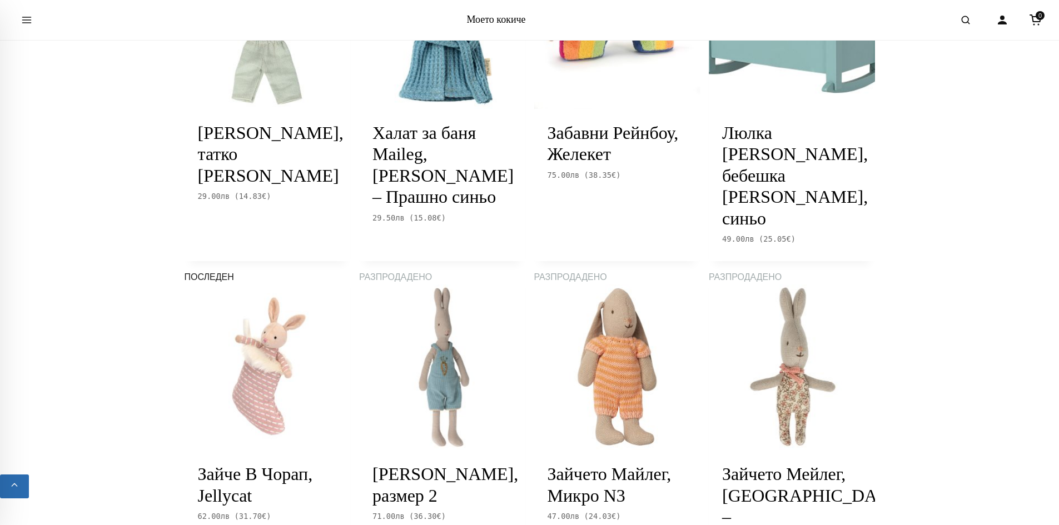
scroll to position [1223, 0]
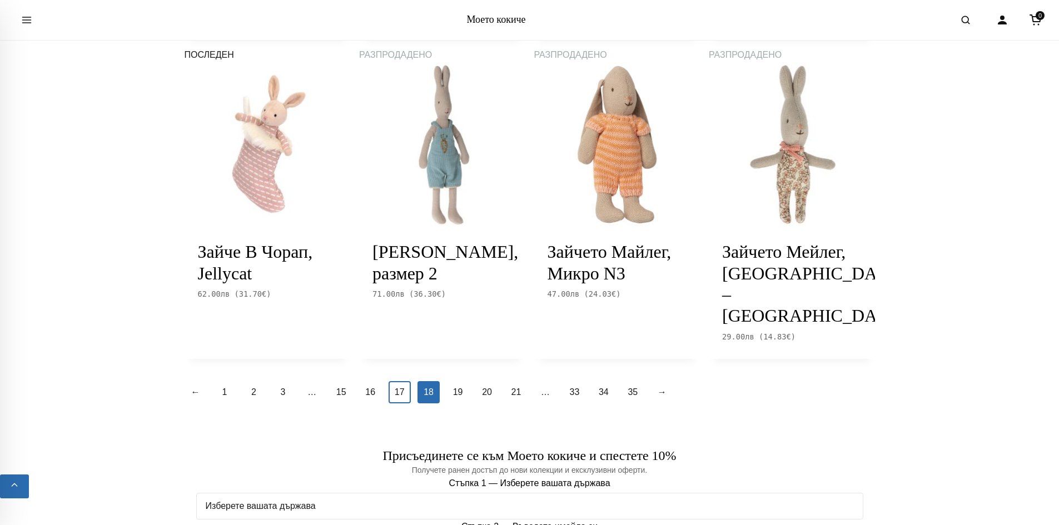
click at [400, 387] on font "17" at bounding box center [400, 391] width 10 height 9
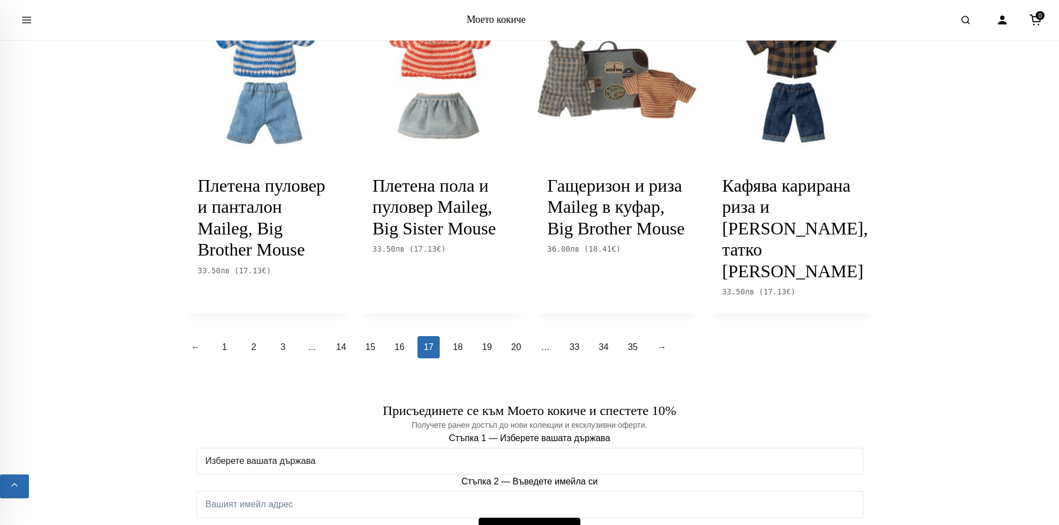
scroll to position [1334, 0]
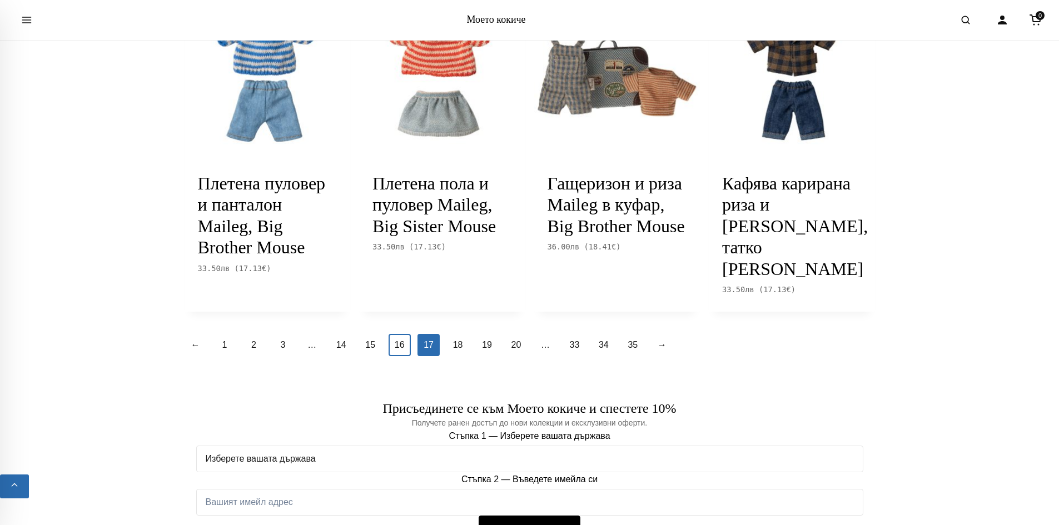
click at [399, 334] on link "16" at bounding box center [400, 345] width 22 height 22
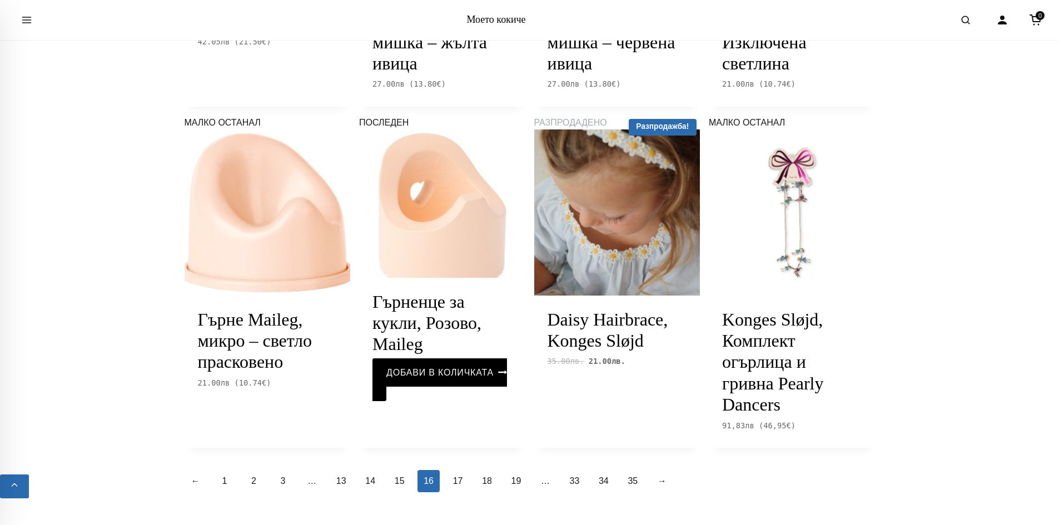
scroll to position [1334, 0]
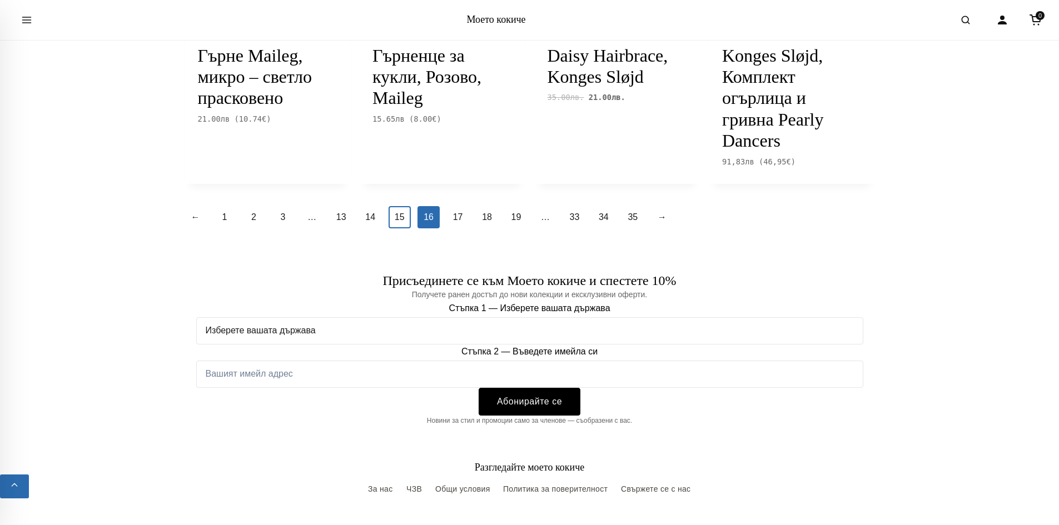
click at [395, 222] on font "15" at bounding box center [400, 216] width 10 height 9
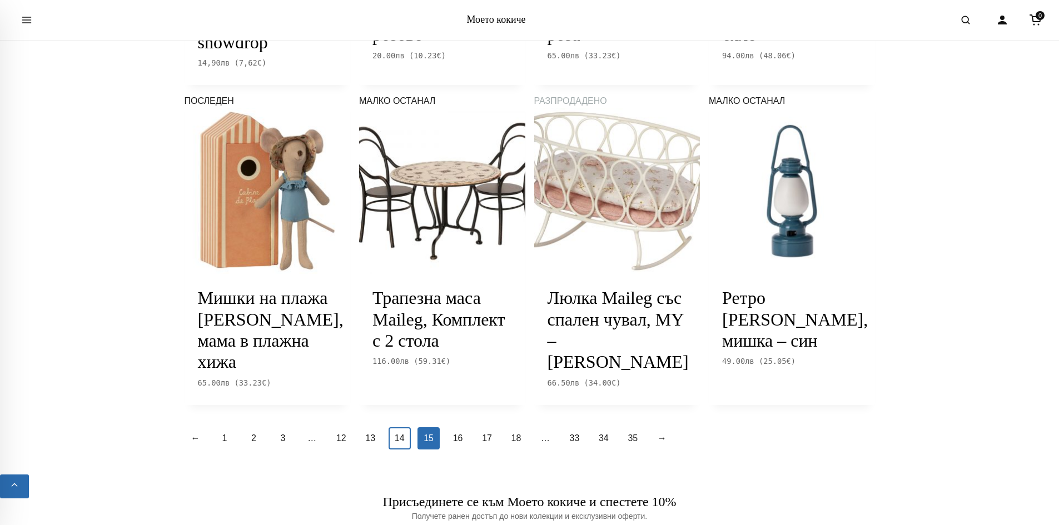
scroll to position [1334, 0]
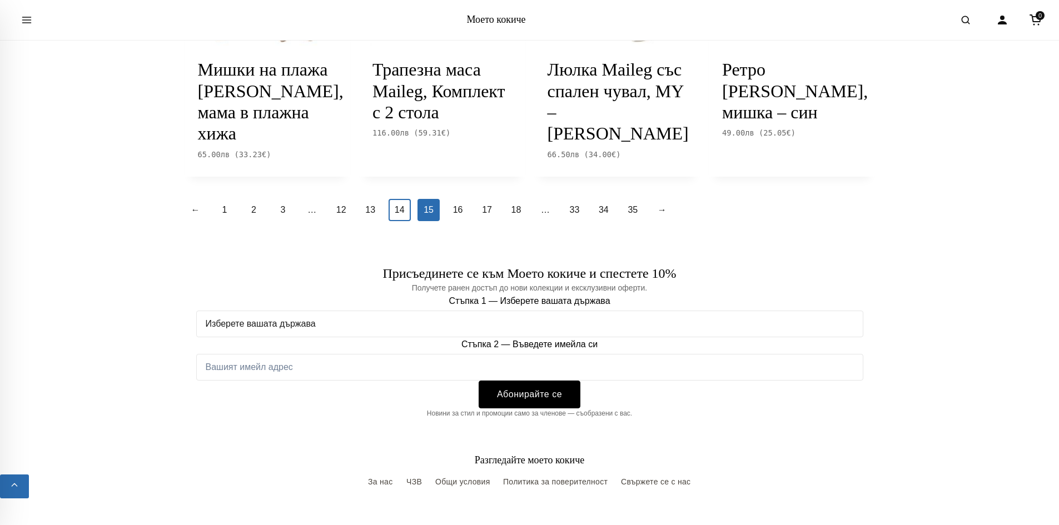
click at [406, 221] on link "14" at bounding box center [400, 210] width 22 height 22
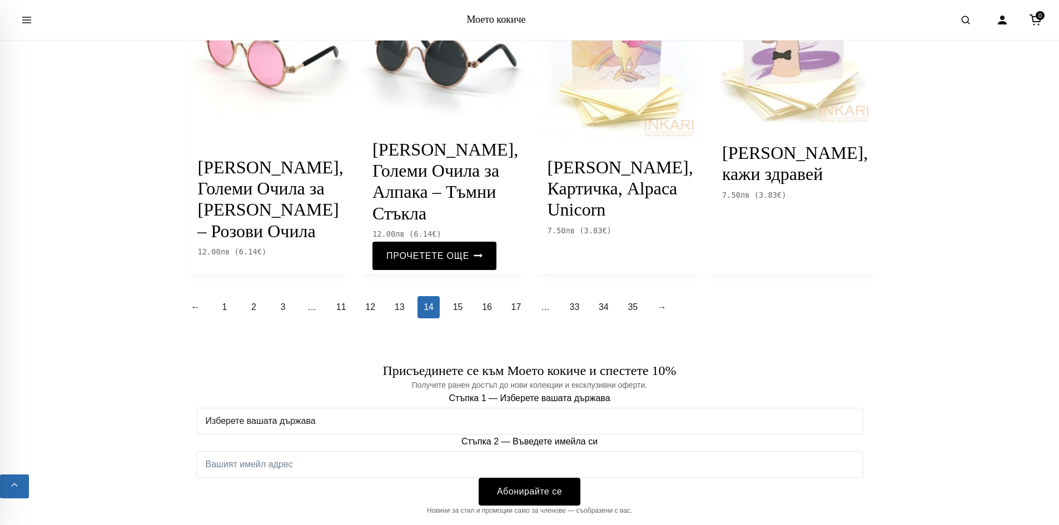
scroll to position [1223, 0]
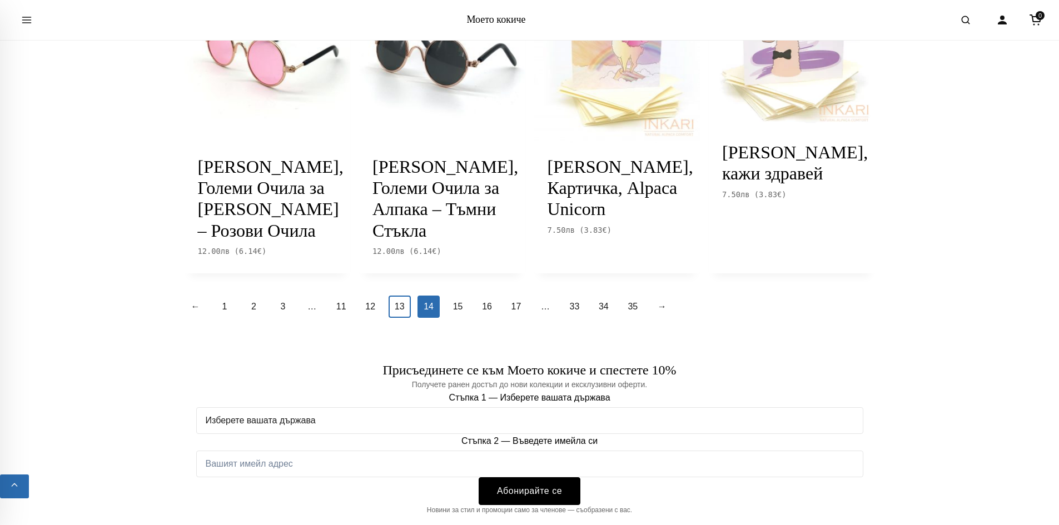
click at [406, 318] on link "13" at bounding box center [400, 307] width 22 height 22
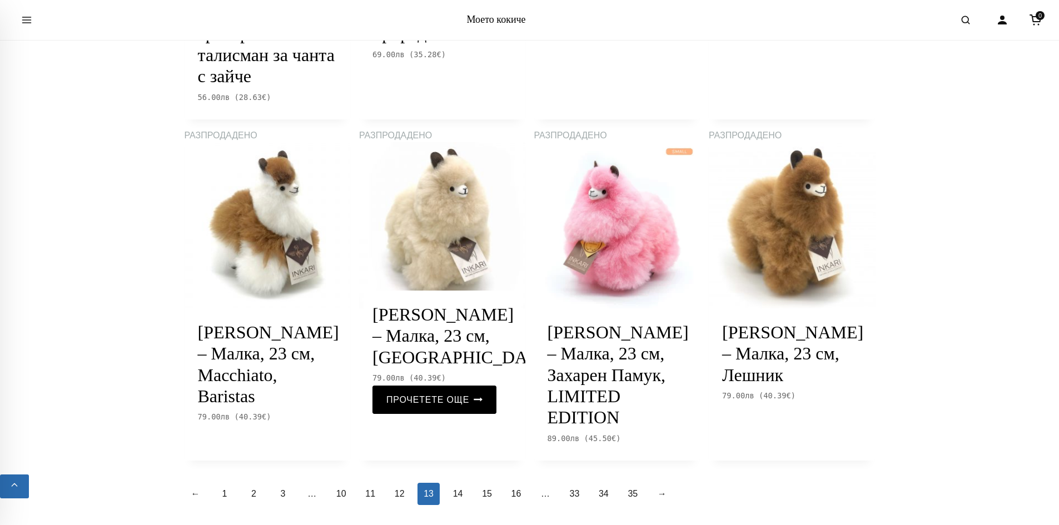
scroll to position [1334, 0]
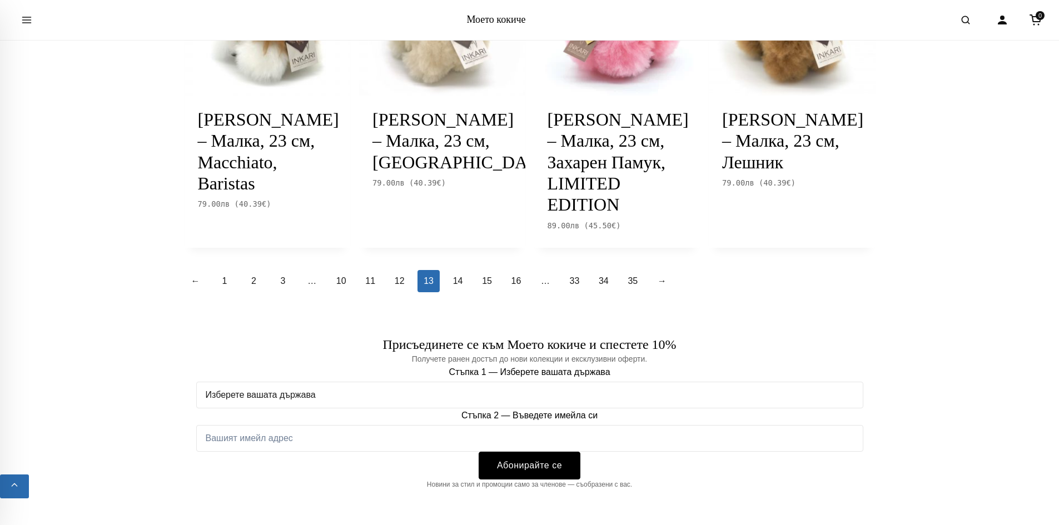
click at [413, 271] on li "12" at bounding box center [402, 281] width 27 height 22
click at [407, 277] on link "12" at bounding box center [400, 281] width 22 height 22
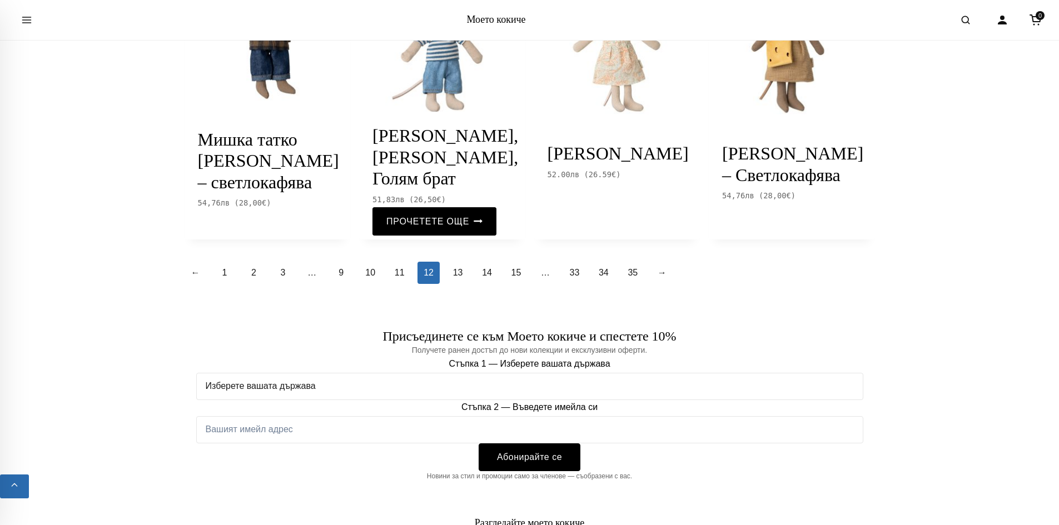
scroll to position [1390, 0]
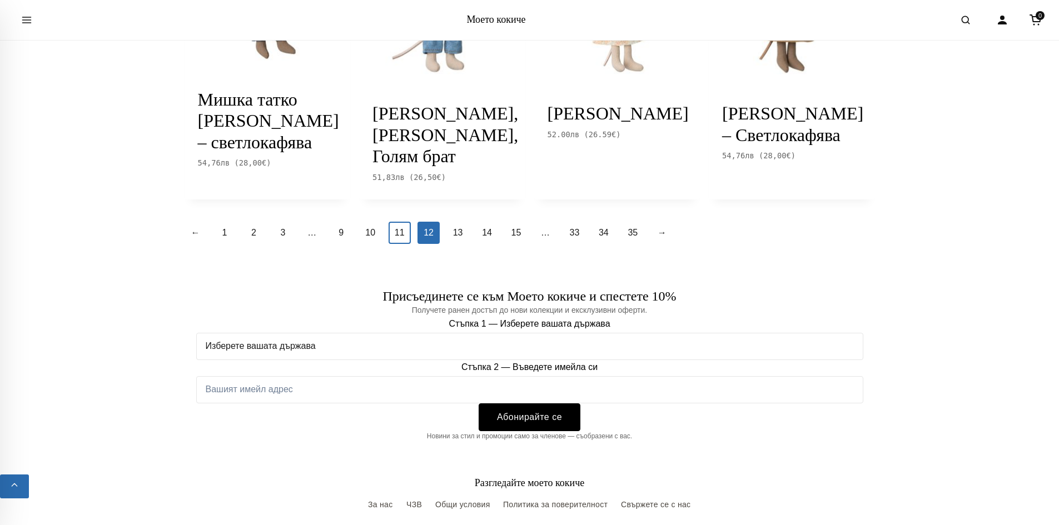
click at [393, 225] on link "11" at bounding box center [400, 233] width 22 height 22
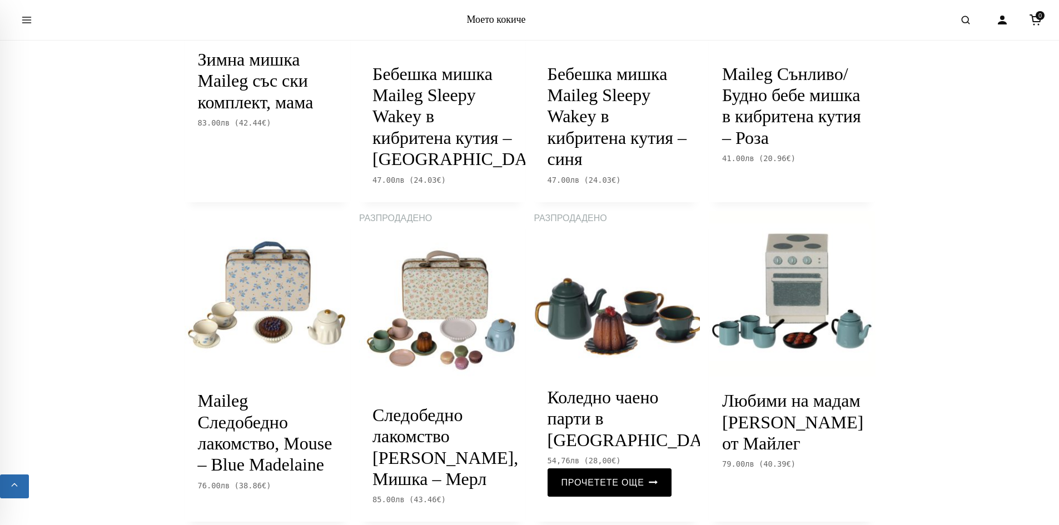
scroll to position [1334, 0]
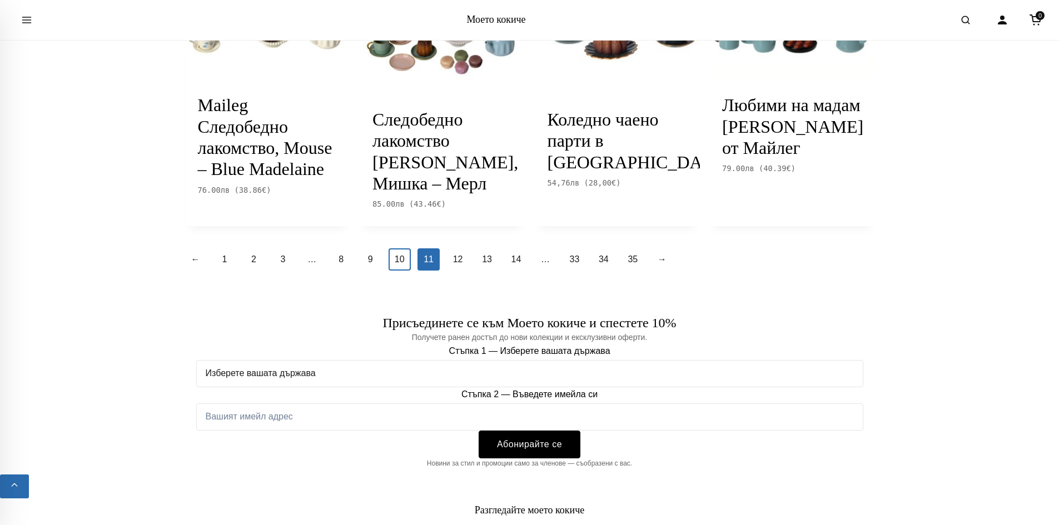
click at [408, 271] on link "10" at bounding box center [400, 259] width 22 height 22
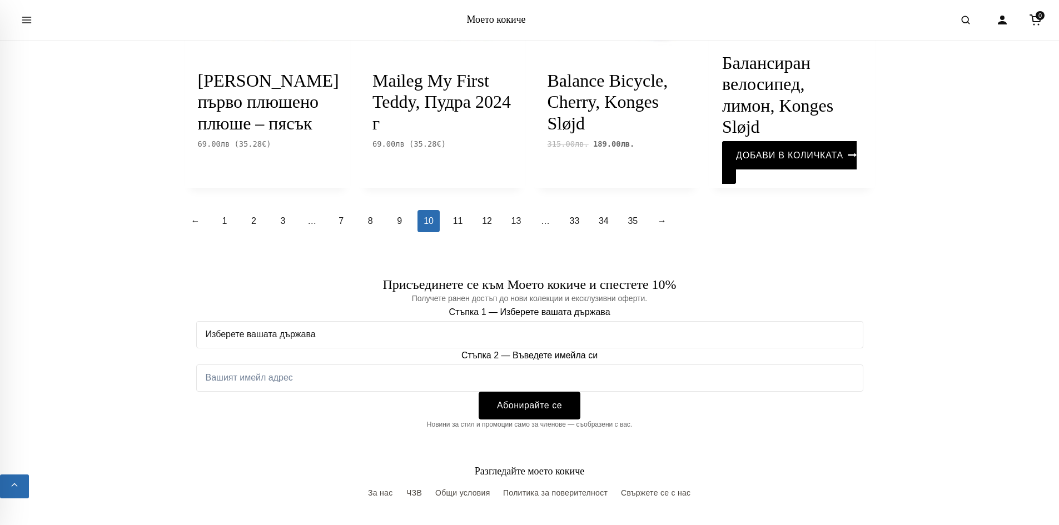
scroll to position [1334, 0]
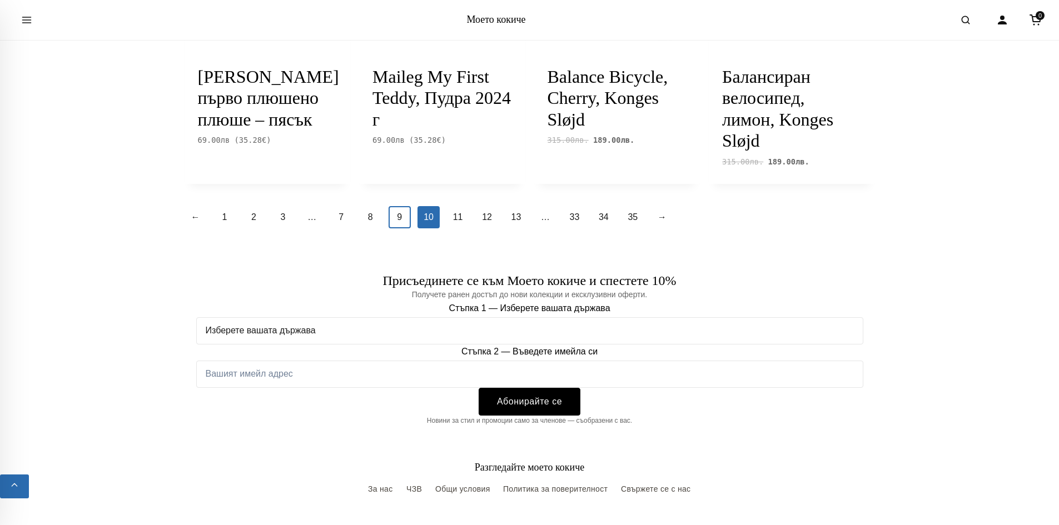
click at [400, 222] on font "9" at bounding box center [399, 216] width 5 height 9
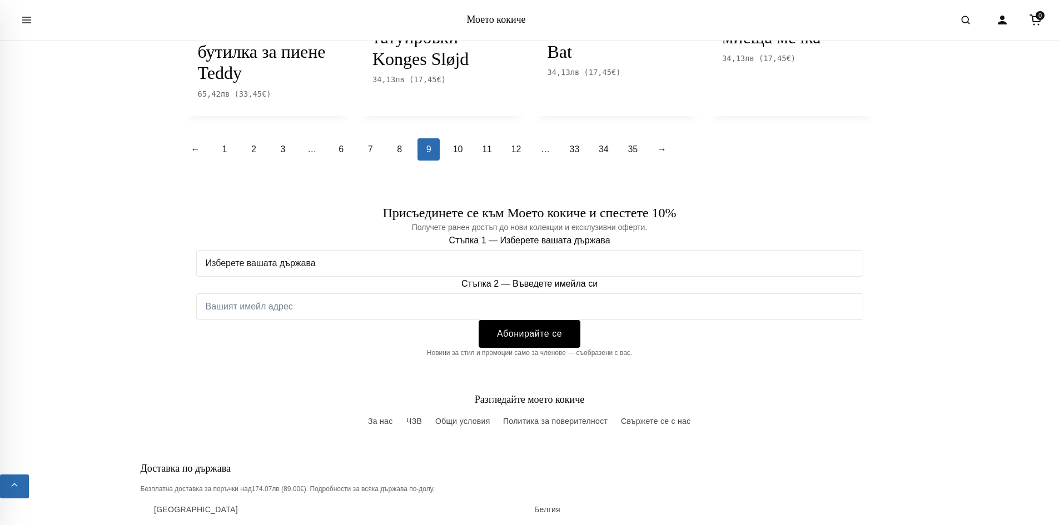
scroll to position [1501, 0]
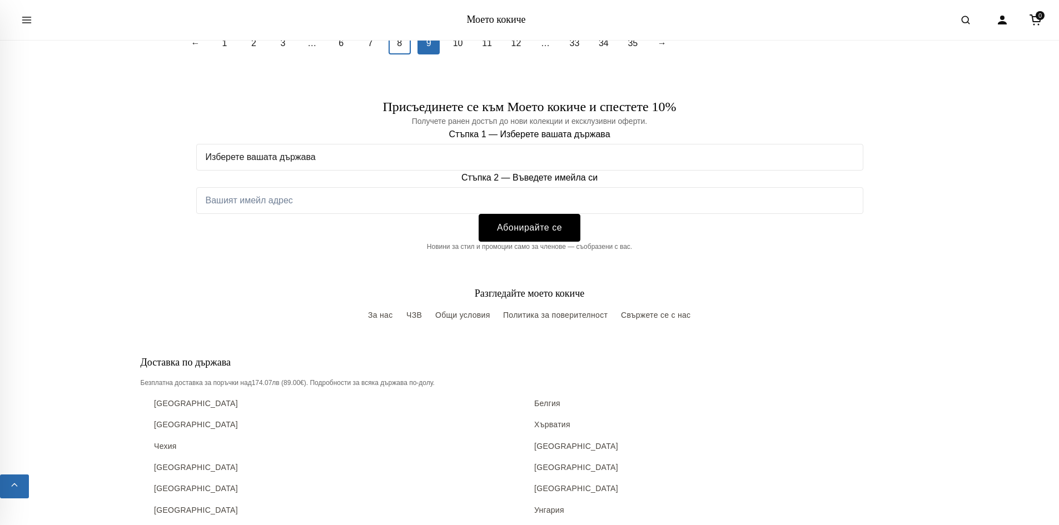
click at [389, 54] on link "8" at bounding box center [400, 43] width 22 height 22
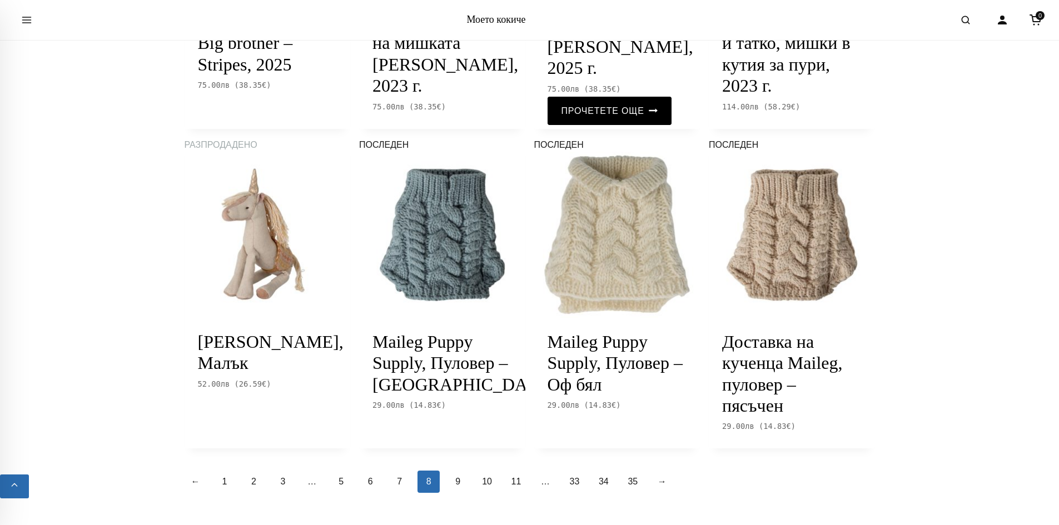
scroll to position [1223, 0]
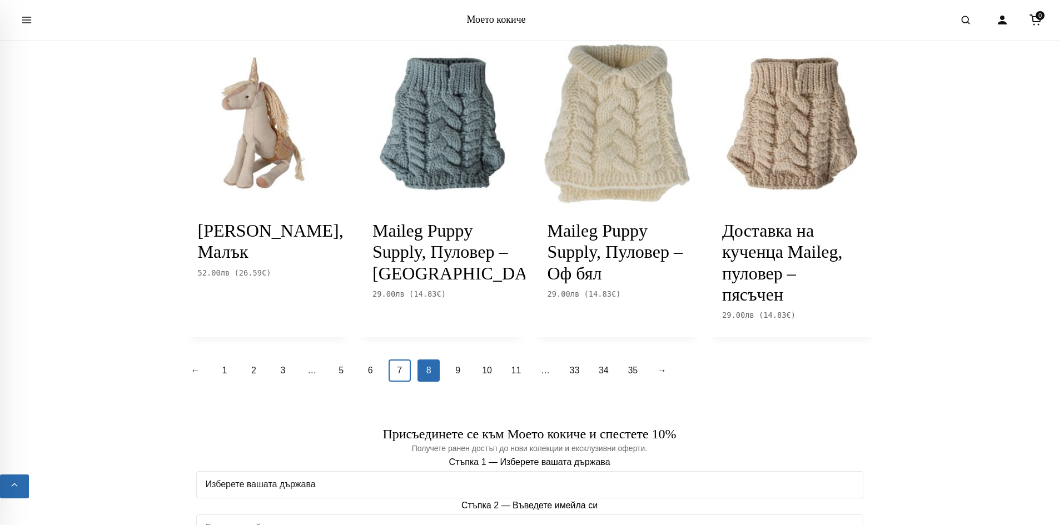
click at [404, 382] on link "7" at bounding box center [400, 371] width 22 height 22
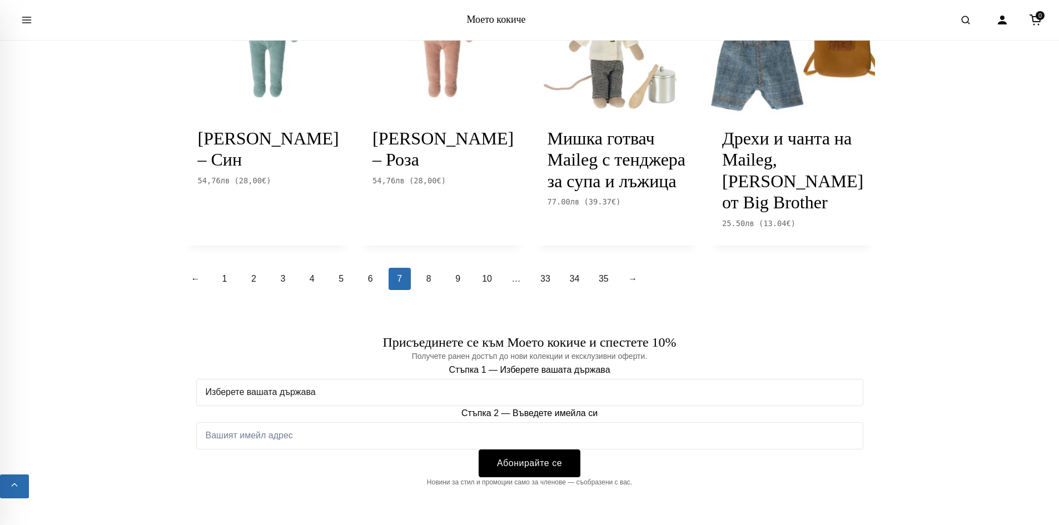
scroll to position [1278, 0]
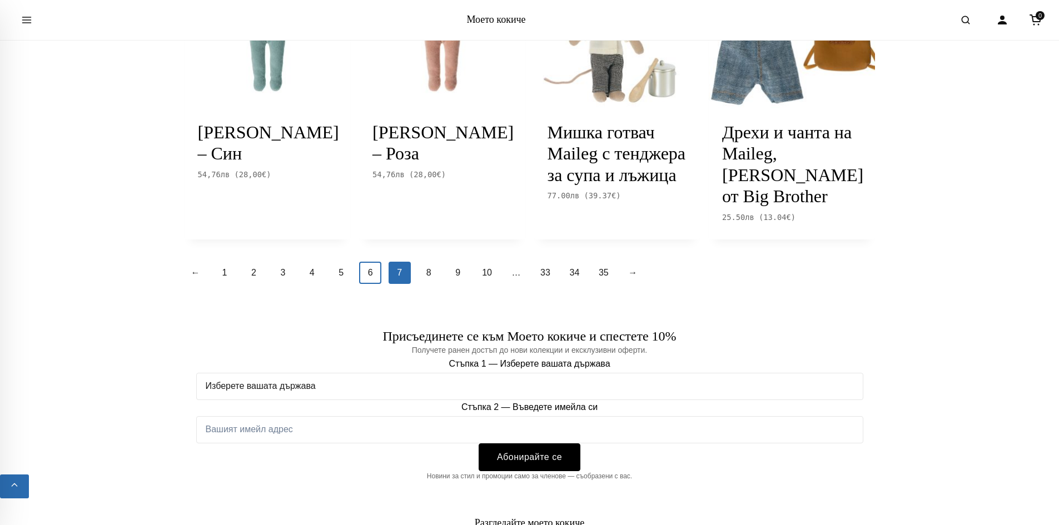
click at [371, 277] on font "6" at bounding box center [370, 272] width 5 height 9
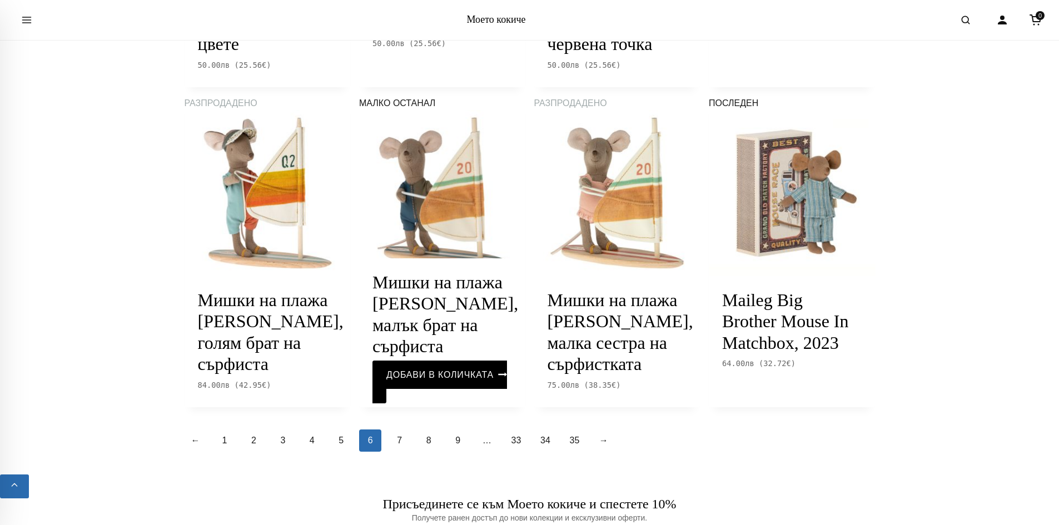
scroll to position [1223, 0]
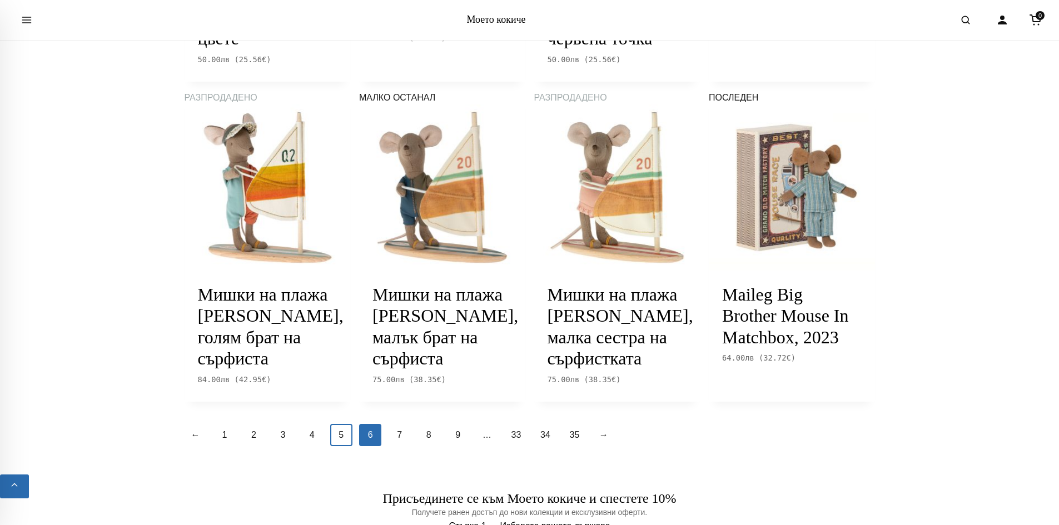
click at [337, 424] on link "5" at bounding box center [341, 435] width 22 height 22
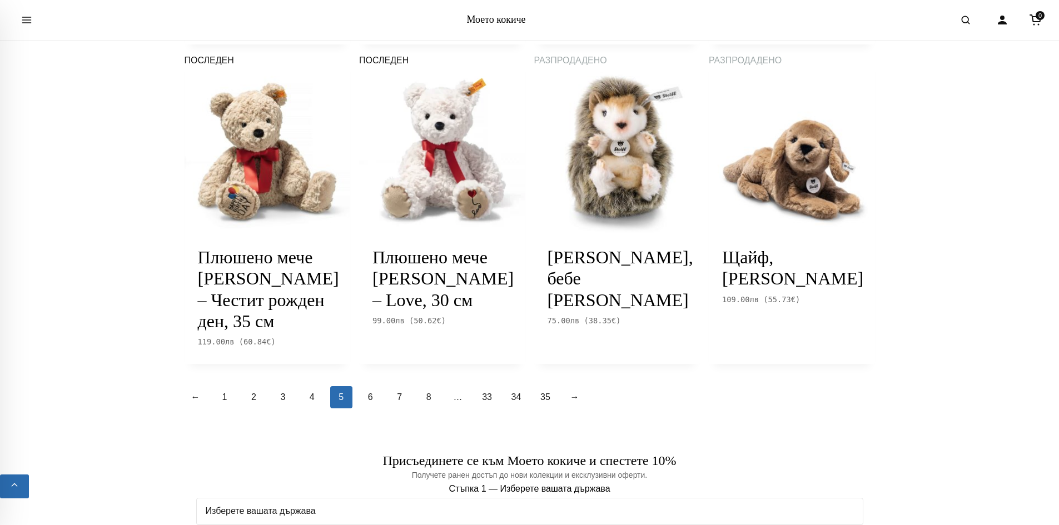
scroll to position [1334, 0]
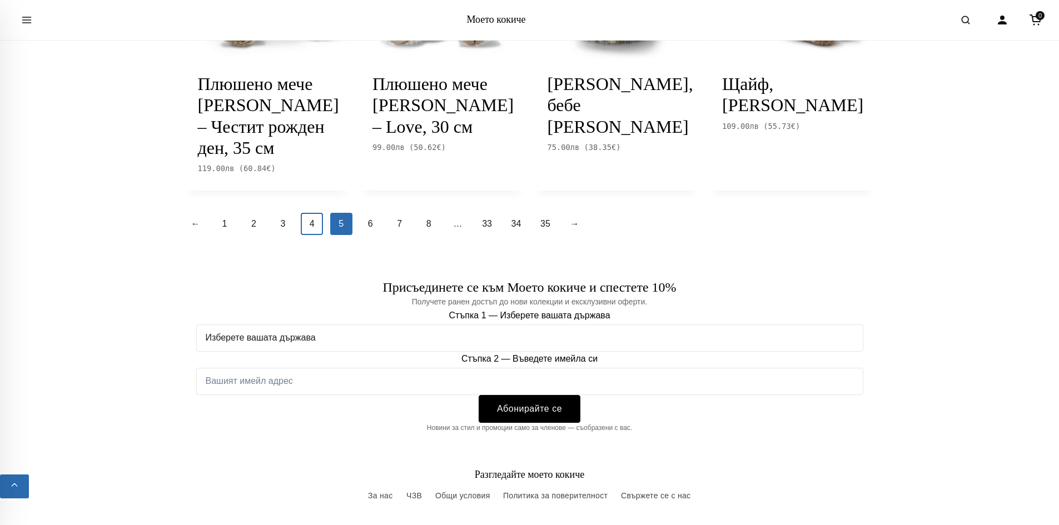
click at [322, 223] on link "4" at bounding box center [312, 224] width 22 height 22
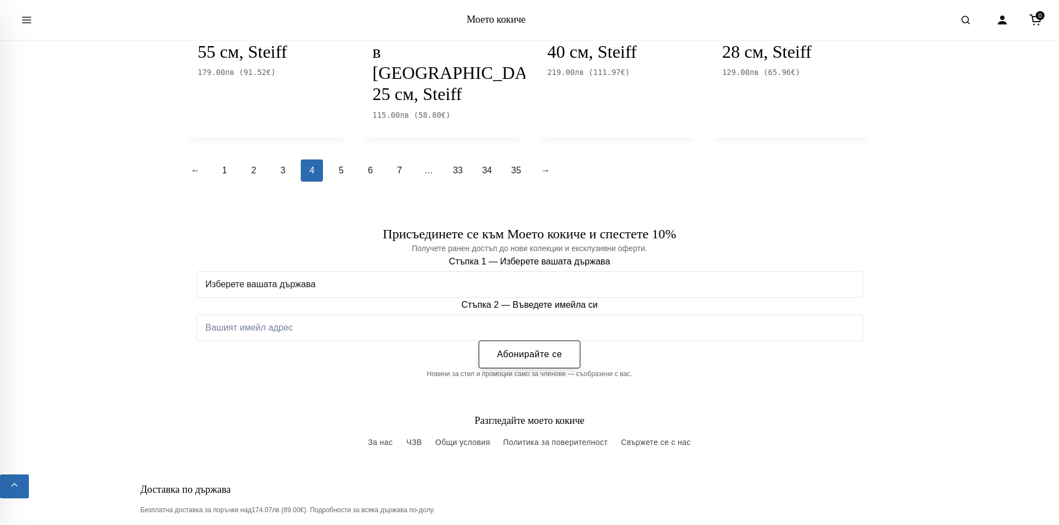
scroll to position [1445, 0]
click at [275, 159] on link "3" at bounding box center [283, 170] width 22 height 22
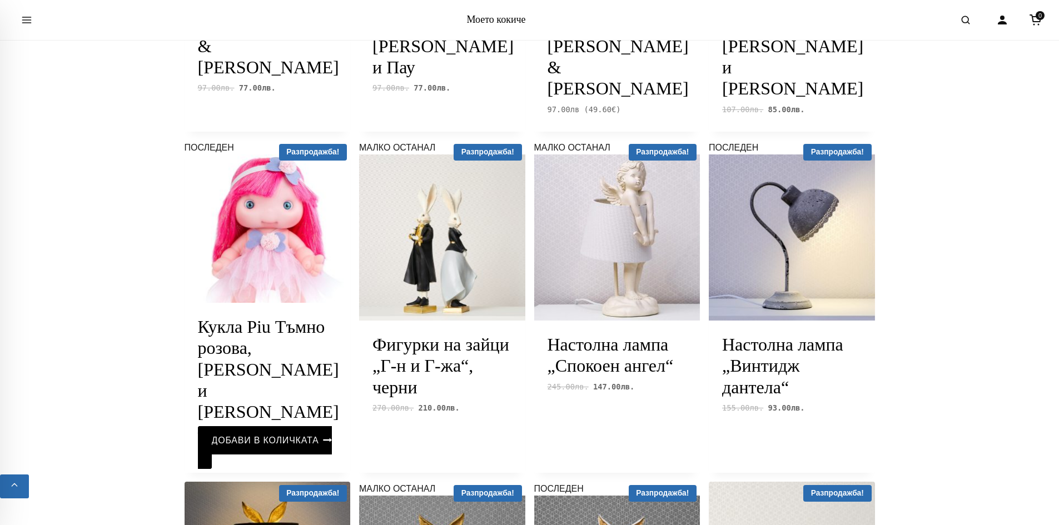
scroll to position [1056, 0]
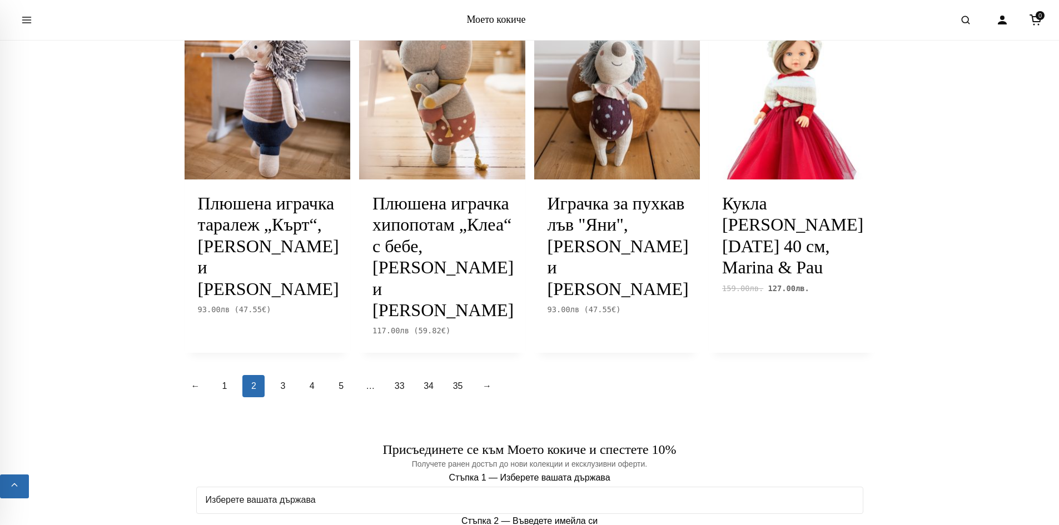
scroll to position [1445, 0]
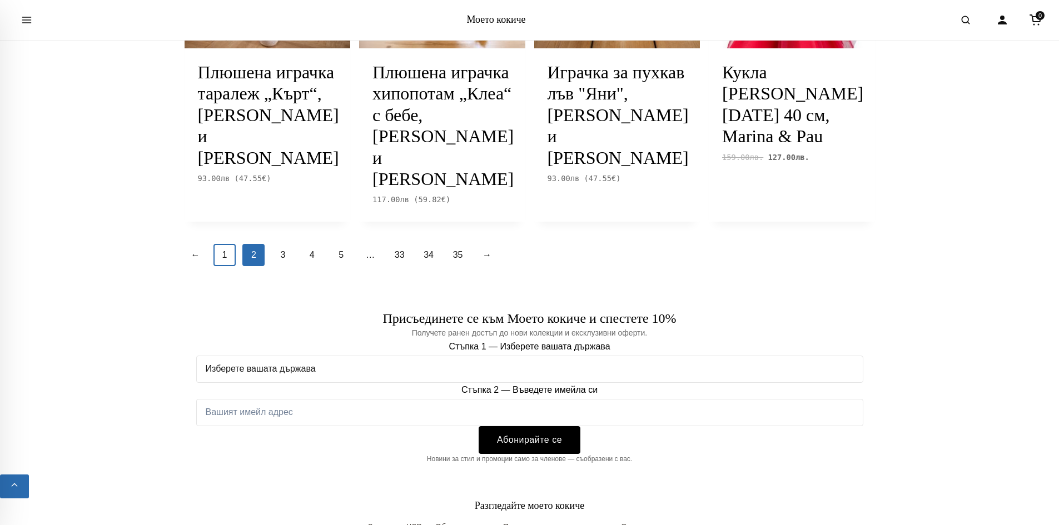
click at [223, 244] on link "1" at bounding box center [224, 255] width 22 height 22
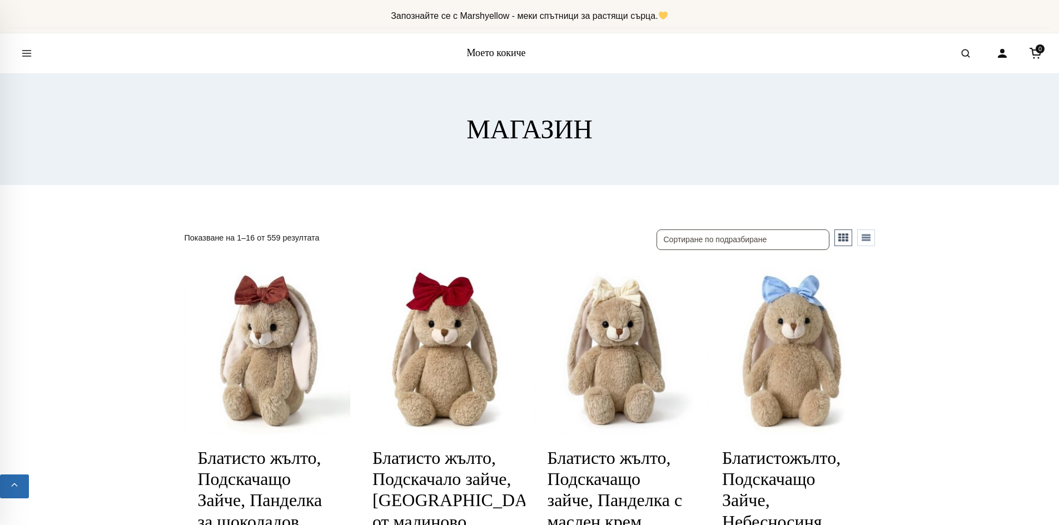
click at [585, 118] on font "МАГАЗИН" at bounding box center [529, 129] width 126 height 29
click at [25, 53] on icon "Отвори менюто" at bounding box center [27, 54] width 8 height 6
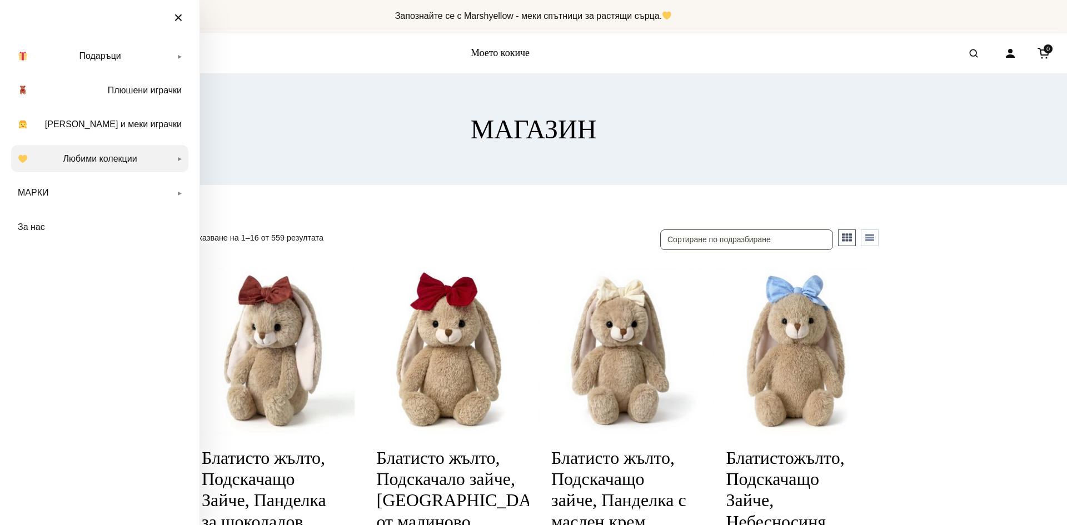
click at [155, 167] on link "Любими колекции" at bounding box center [99, 159] width 177 height 28
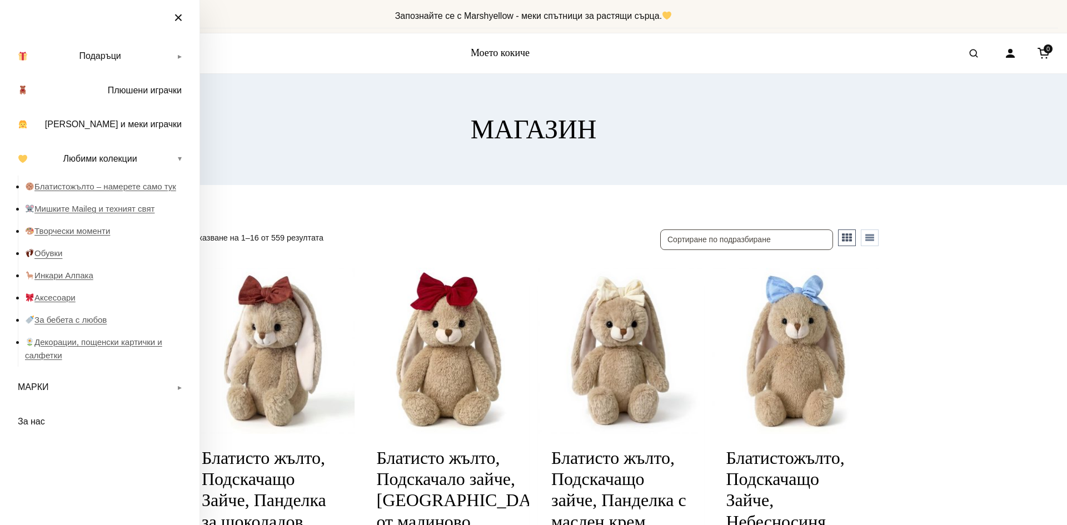
click at [50, 251] on font "Обувки" at bounding box center [48, 252] width 28 height 9
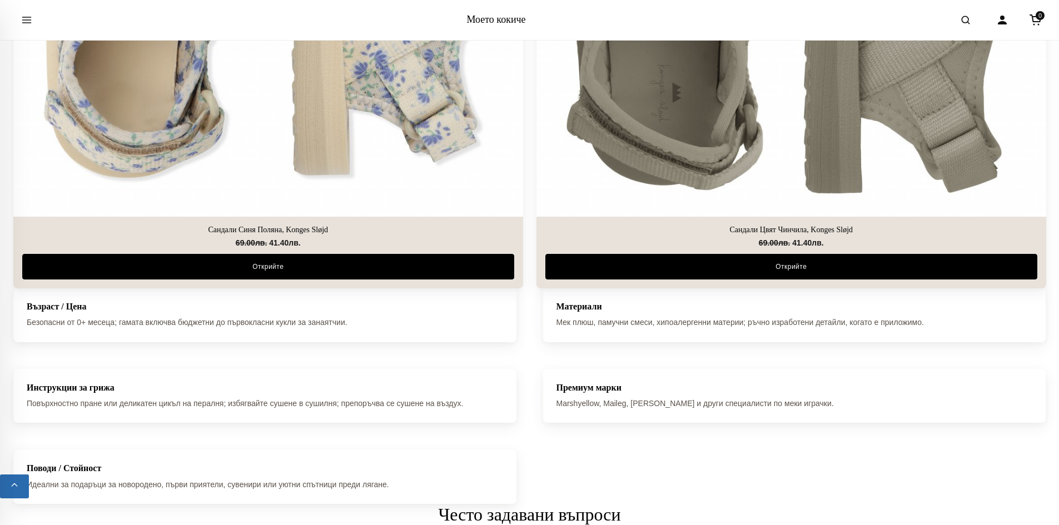
scroll to position [3613, 0]
